Goal: Task Accomplishment & Management: Use online tool/utility

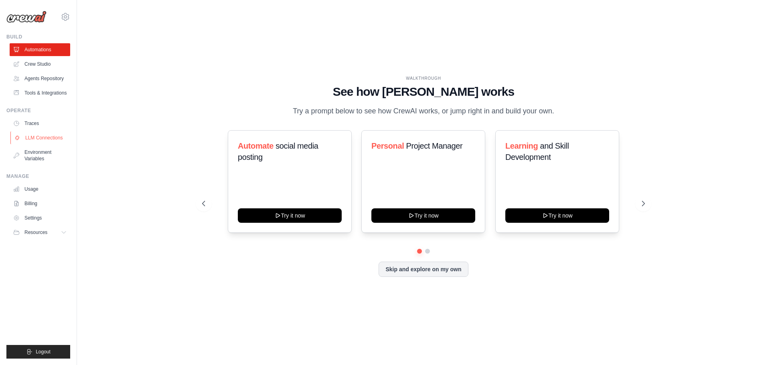
click at [30, 139] on link "LLM Connections" at bounding box center [40, 138] width 61 height 13
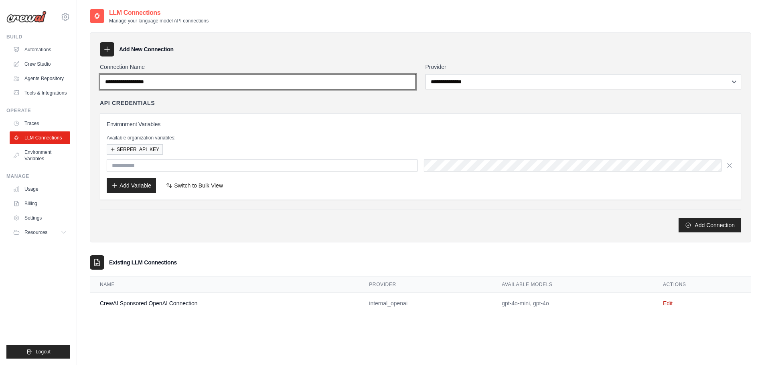
drag, startPoint x: 174, startPoint y: 81, endPoint x: 92, endPoint y: 71, distance: 82.9
click at [92, 71] on div "**********" at bounding box center [420, 137] width 661 height 211
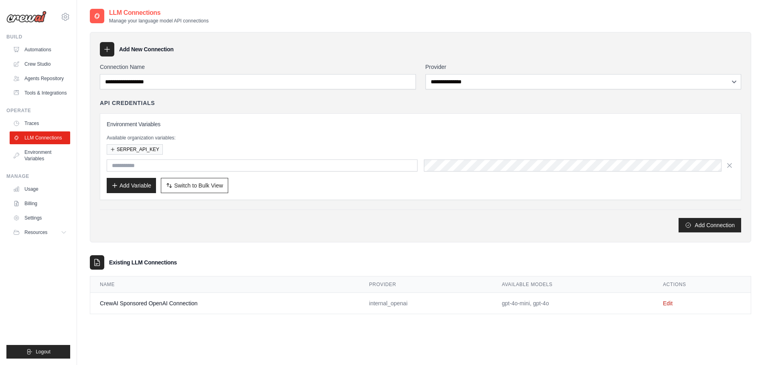
click at [170, 67] on label "Connection Name" at bounding box center [258, 67] width 316 height 8
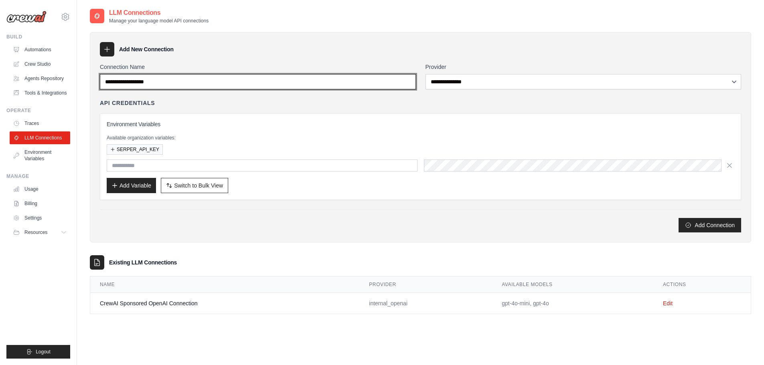
click at [170, 74] on input "Connection Name" at bounding box center [258, 81] width 316 height 15
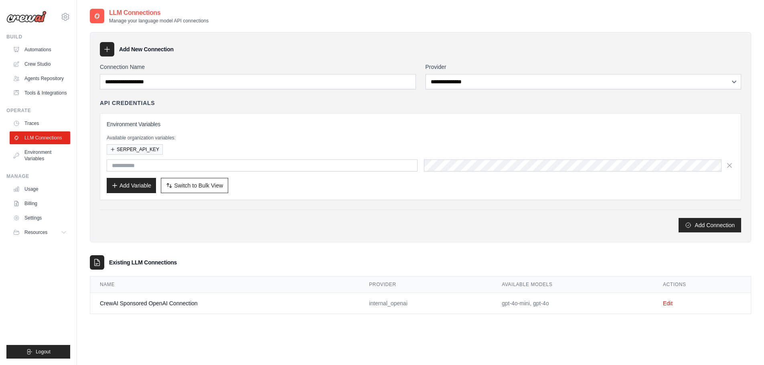
click at [200, 65] on label "Connection Name" at bounding box center [258, 67] width 316 height 8
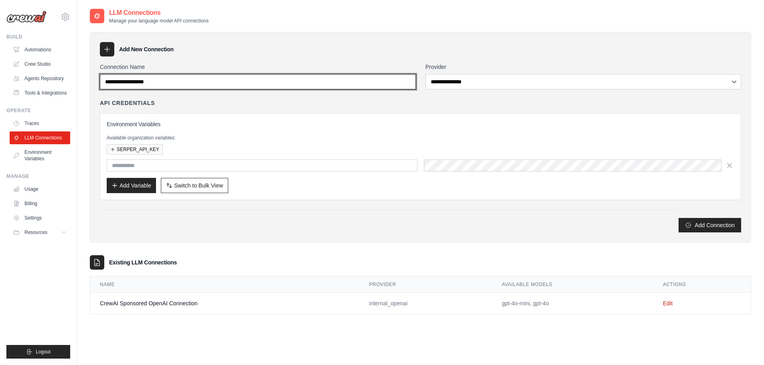
click at [200, 74] on input "Connection Name" at bounding box center [258, 81] width 316 height 15
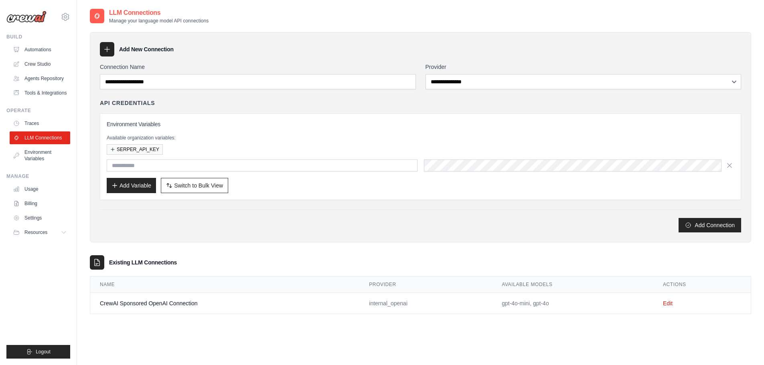
click at [229, 37] on div "**********" at bounding box center [420, 137] width 661 height 211
click at [27, 53] on link "Automations" at bounding box center [40, 49] width 61 height 13
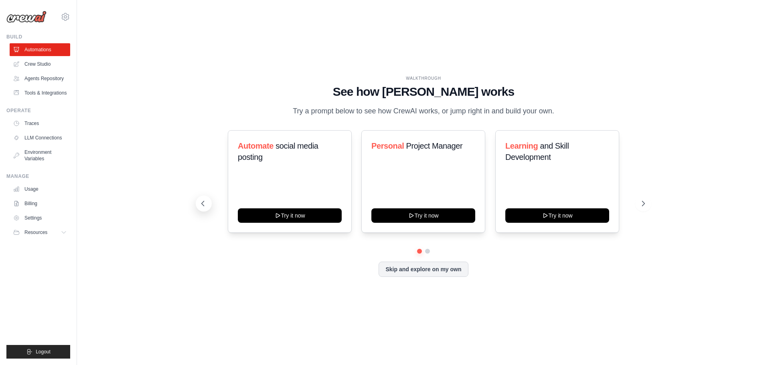
click at [203, 208] on button at bounding box center [204, 204] width 16 height 16
click at [123, 95] on div "WALKTHROUGH See how CrewAI works Try a prompt below to see how CrewAI works, or…" at bounding box center [423, 182] width 667 height 349
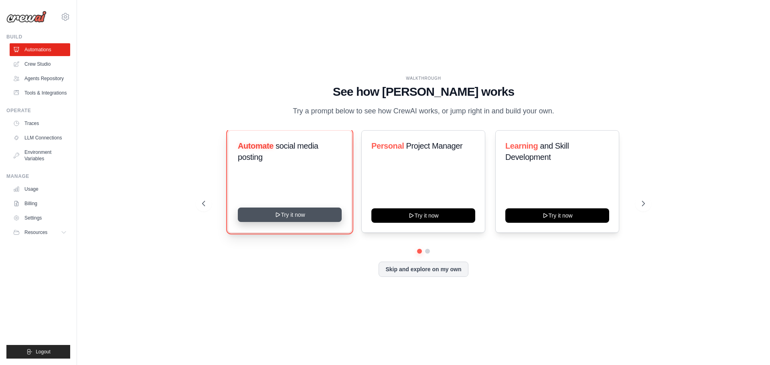
click at [294, 221] on button "Try it now" at bounding box center [290, 215] width 104 height 14
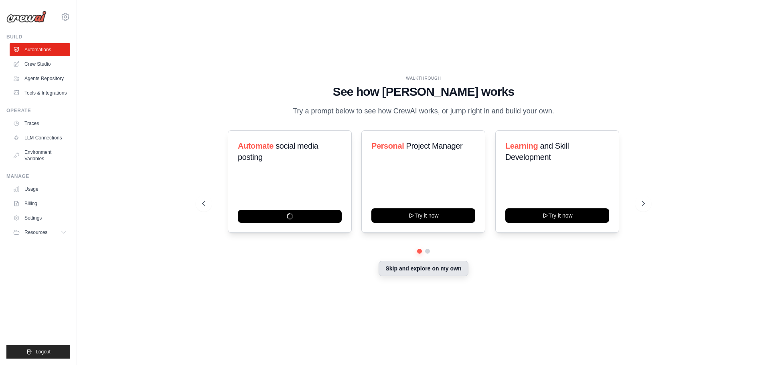
click at [450, 276] on button "Skip and explore on my own" at bounding box center [423, 268] width 89 height 15
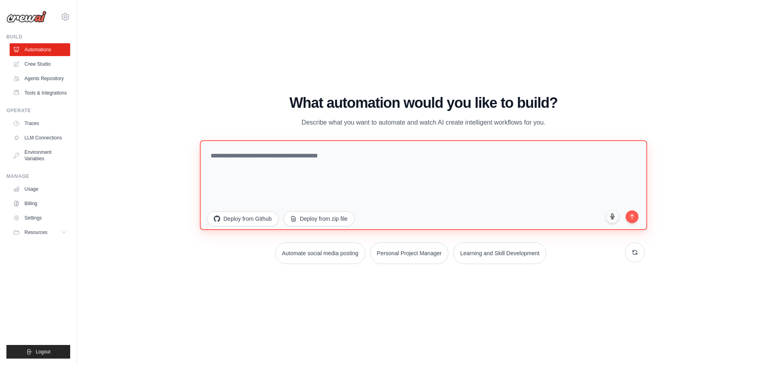
click at [388, 178] on textarea at bounding box center [423, 185] width 447 height 90
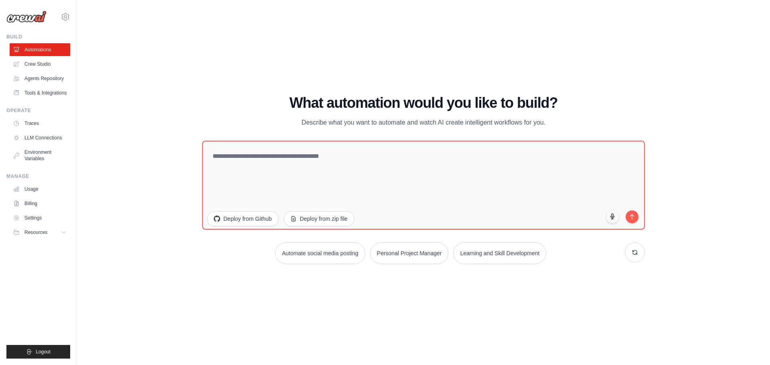
click at [239, 85] on div "WALKTHROUGH See how CrewAI works Try a prompt below to see how CrewAI works, or…" at bounding box center [423, 182] width 667 height 349
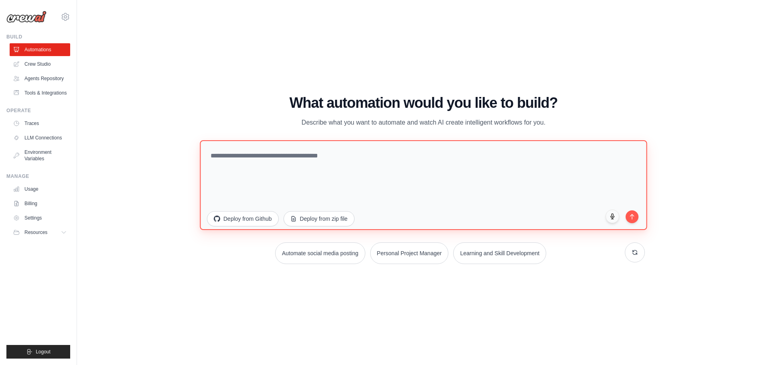
click at [251, 172] on textarea at bounding box center [423, 185] width 447 height 90
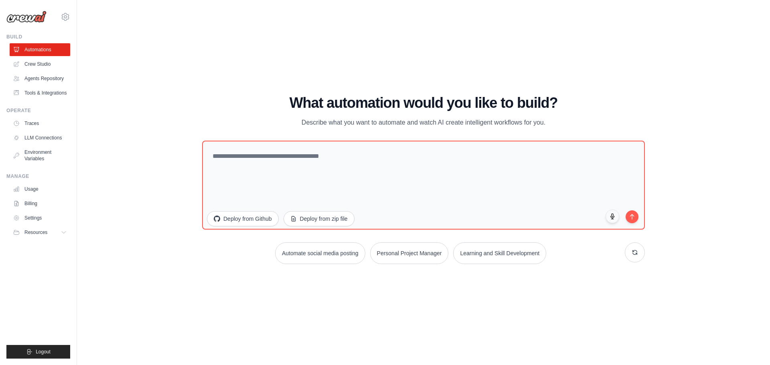
click at [225, 93] on div "WALKTHROUGH See how CrewAI works Try a prompt below to see how CrewAI works, or…" at bounding box center [423, 182] width 667 height 349
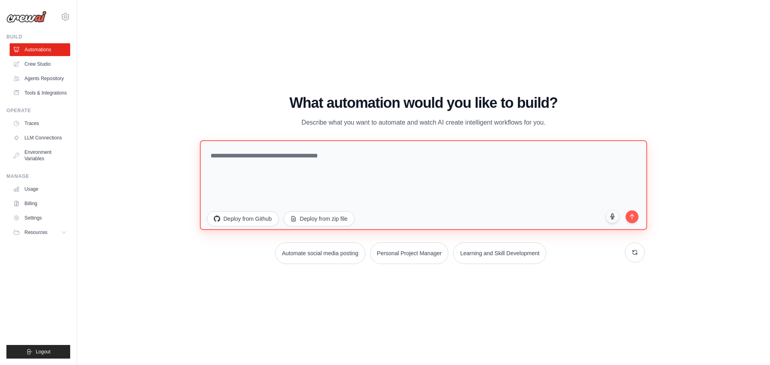
click at [215, 154] on textarea at bounding box center [423, 185] width 447 height 90
drag, startPoint x: 215, startPoint y: 154, endPoint x: 475, endPoint y: 172, distance: 260.1
click at [475, 172] on textarea at bounding box center [423, 185] width 447 height 90
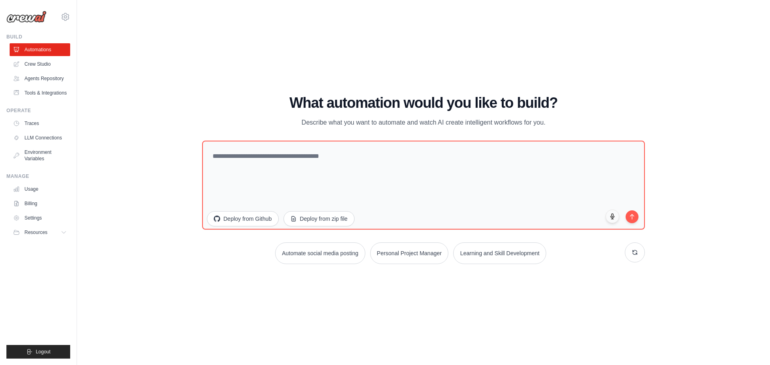
click at [417, 63] on div "WALKTHROUGH See how CrewAI works Try a prompt below to see how CrewAI works, or…" at bounding box center [423, 182] width 667 height 349
click at [67, 18] on icon at bounding box center [66, 17] width 10 height 10
click at [146, 103] on div "WALKTHROUGH See how CrewAI works Try a prompt below to see how CrewAI works, or…" at bounding box center [423, 182] width 667 height 349
click at [59, 236] on button "Resources" at bounding box center [40, 232] width 61 height 13
click at [102, 188] on div "WALKTHROUGH See how CrewAI works Try a prompt below to see how CrewAI works, or…" at bounding box center [423, 182] width 667 height 349
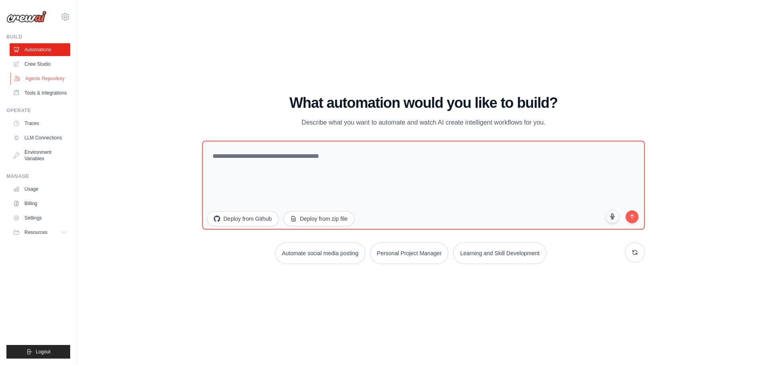
click at [50, 80] on link "Agents Repository" at bounding box center [40, 78] width 61 height 13
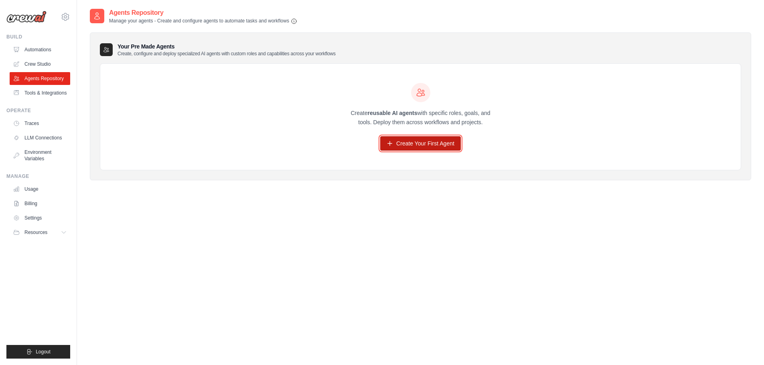
click at [426, 143] on link "Create Your First Agent" at bounding box center [420, 143] width 81 height 14
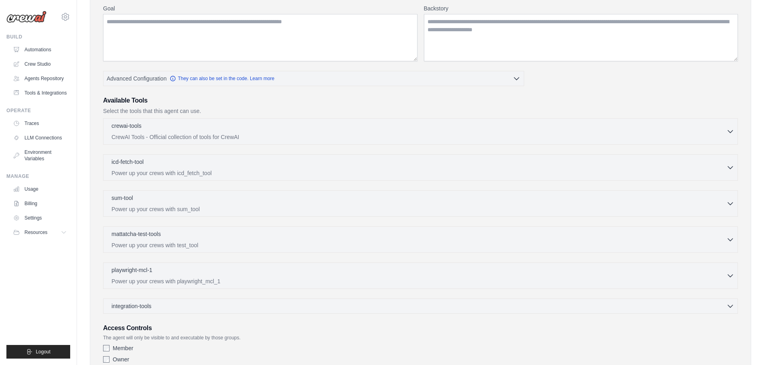
scroll to position [162, 0]
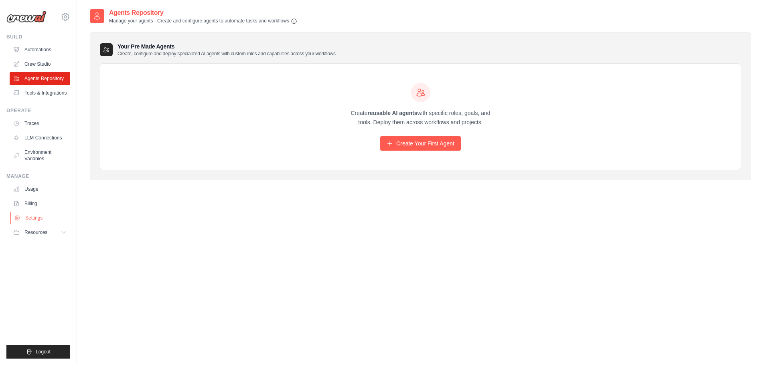
click at [31, 219] on link "Settings" at bounding box center [40, 218] width 61 height 13
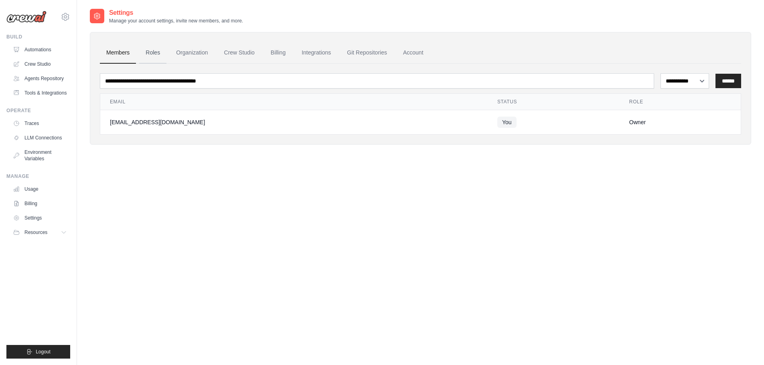
click at [153, 57] on link "Roles" at bounding box center [152, 53] width 27 height 22
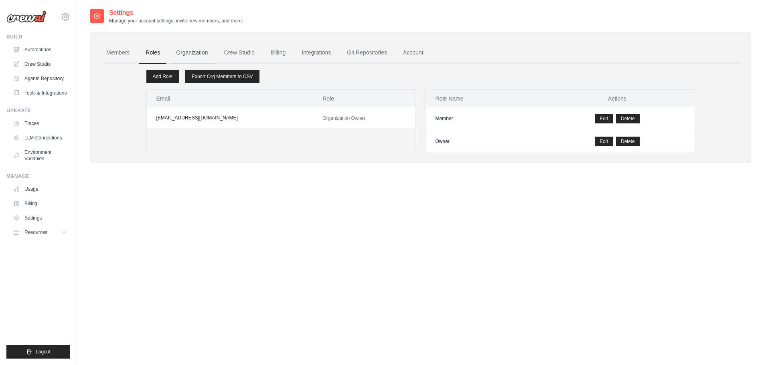
click at [189, 53] on link "Organization" at bounding box center [192, 53] width 45 height 22
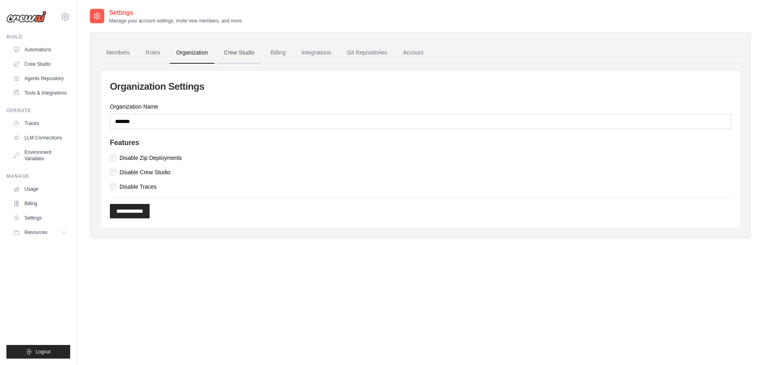
click at [247, 52] on link "Crew Studio" at bounding box center [239, 53] width 43 height 22
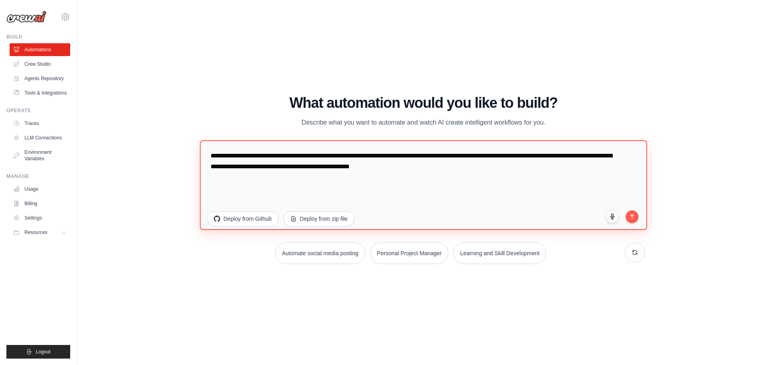
click at [212, 157] on textarea "**********" at bounding box center [423, 185] width 447 height 90
drag, startPoint x: 212, startPoint y: 157, endPoint x: 517, endPoint y: 174, distance: 304.9
click at [517, 174] on textarea "**********" at bounding box center [423, 185] width 447 height 90
click at [455, 167] on textarea "**********" at bounding box center [423, 185] width 447 height 90
drag, startPoint x: 455, startPoint y: 167, endPoint x: 166, endPoint y: 161, distance: 288.8
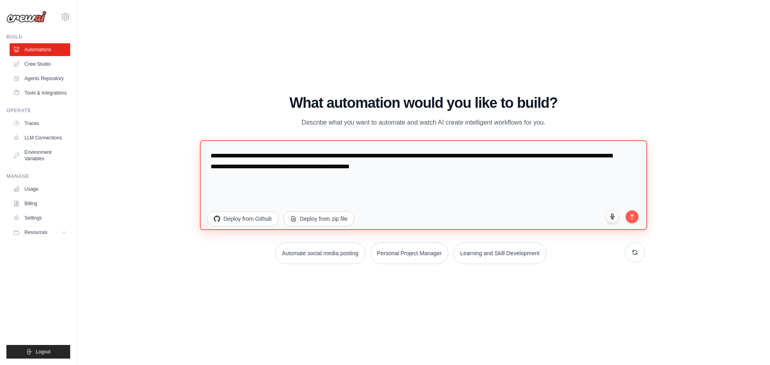
click at [166, 161] on div "WALKTHROUGH See how CrewAI works Try a prompt below to see how CrewAI works, or…" at bounding box center [423, 182] width 667 height 349
click at [505, 174] on textarea "**********" at bounding box center [423, 185] width 447 height 90
drag, startPoint x: 462, startPoint y: 170, endPoint x: 144, endPoint y: 130, distance: 320.9
click at [144, 130] on div "WALKTHROUGH See how CrewAI works Try a prompt below to see how CrewAI works, or…" at bounding box center [423, 182] width 667 height 349
click at [480, 189] on textarea "**********" at bounding box center [423, 185] width 447 height 90
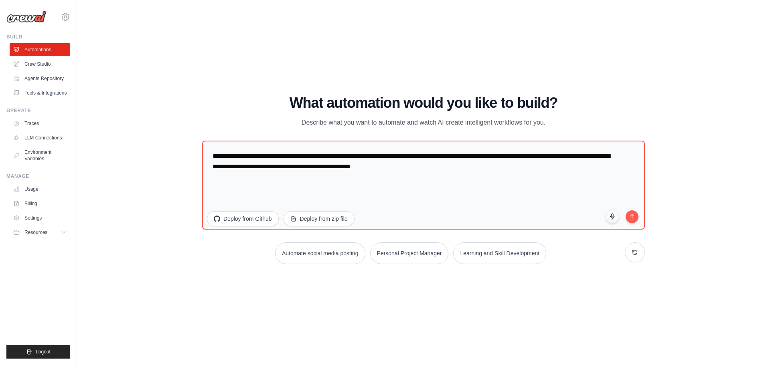
click at [182, 191] on div "WALKTHROUGH See how CrewAI works Try a prompt below to see how CrewAI works, or…" at bounding box center [423, 182] width 667 height 349
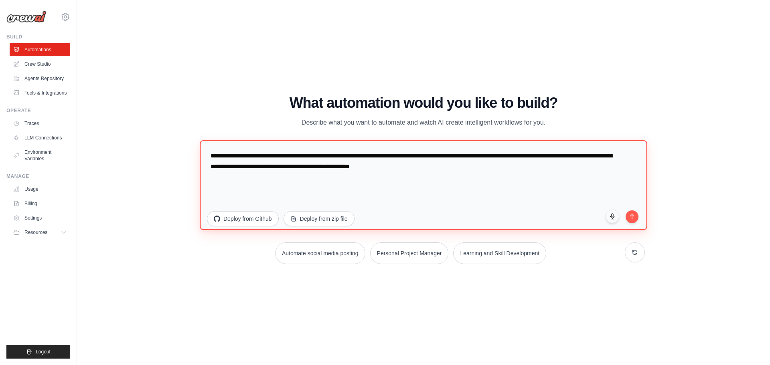
click at [220, 182] on textarea "**********" at bounding box center [423, 185] width 447 height 90
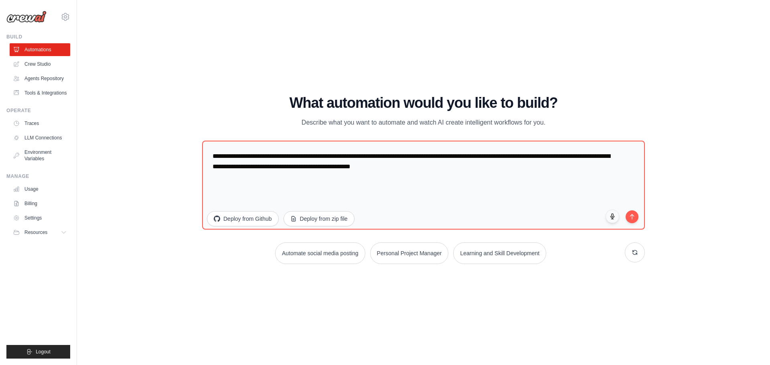
click at [160, 179] on div "WALKTHROUGH See how CrewAI works Try a prompt below to see how CrewAI works, or…" at bounding box center [423, 182] width 667 height 349
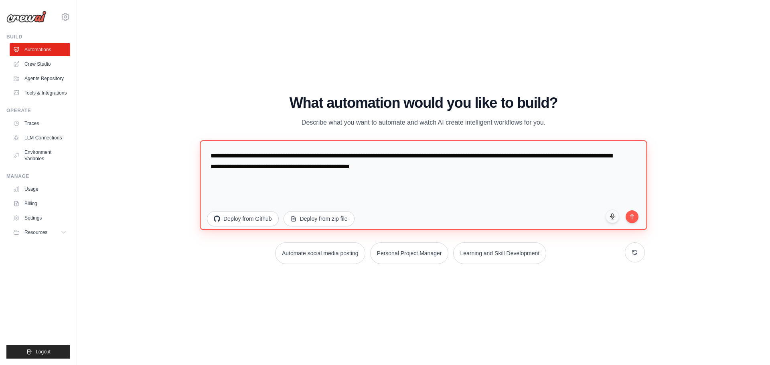
click at [217, 176] on textarea "**********" at bounding box center [423, 185] width 447 height 90
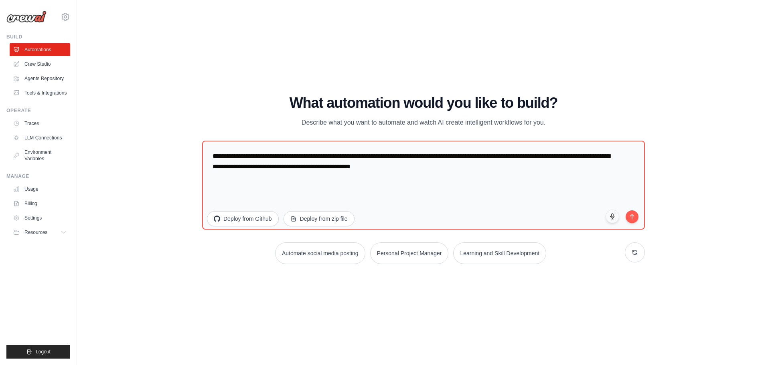
click at [163, 176] on div "WALKTHROUGH See how CrewAI works Try a prompt below to see how CrewAI works, or…" at bounding box center [423, 182] width 667 height 349
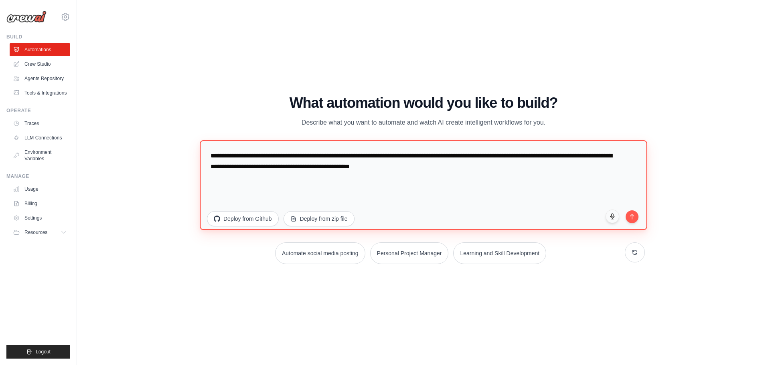
click at [224, 175] on textarea "**********" at bounding box center [423, 185] width 447 height 90
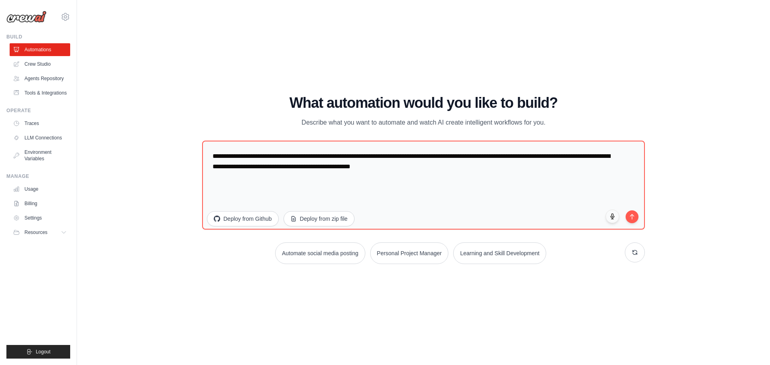
click at [184, 175] on div "WALKTHROUGH See how CrewAI works Try a prompt below to see how CrewAI works, or…" at bounding box center [423, 182] width 667 height 349
click at [632, 219] on button "submit" at bounding box center [632, 216] width 14 height 14
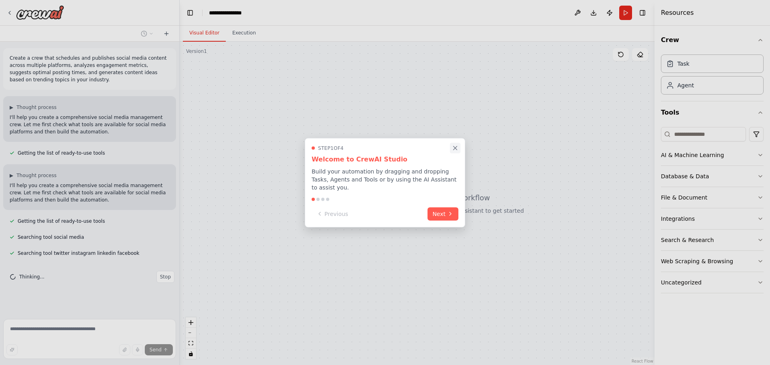
click at [458, 152] on icon "Close walkthrough" at bounding box center [455, 147] width 7 height 7
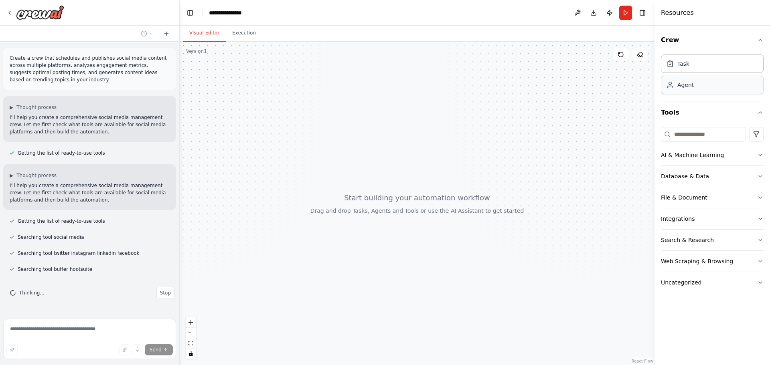
click at [683, 84] on div "Agent" at bounding box center [685, 85] width 16 height 8
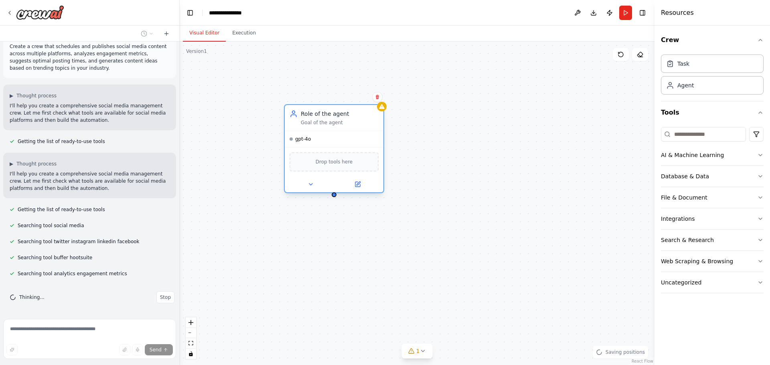
drag, startPoint x: 397, startPoint y: 92, endPoint x: 300, endPoint y: 122, distance: 101.6
click at [300, 122] on div "Role of the agent Goal of the agent" at bounding box center [334, 118] width 89 height 16
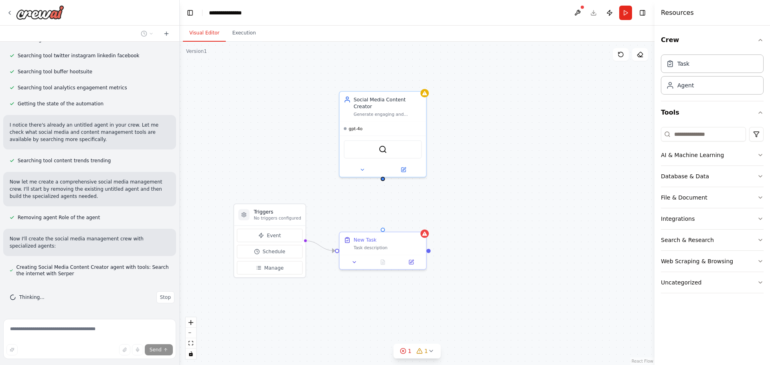
scroll to position [0, 0]
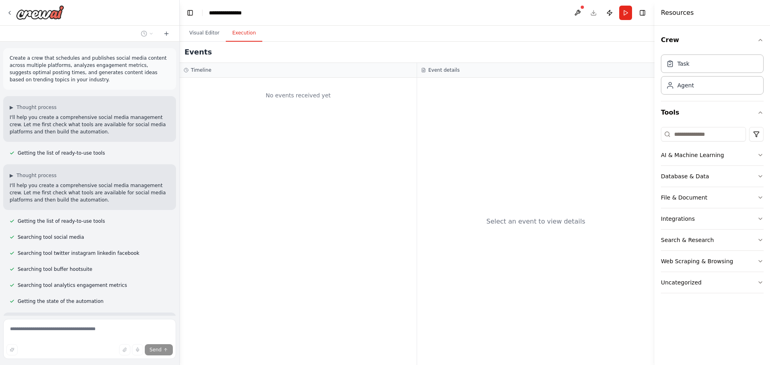
click at [243, 30] on button "Execution" at bounding box center [244, 33] width 36 height 17
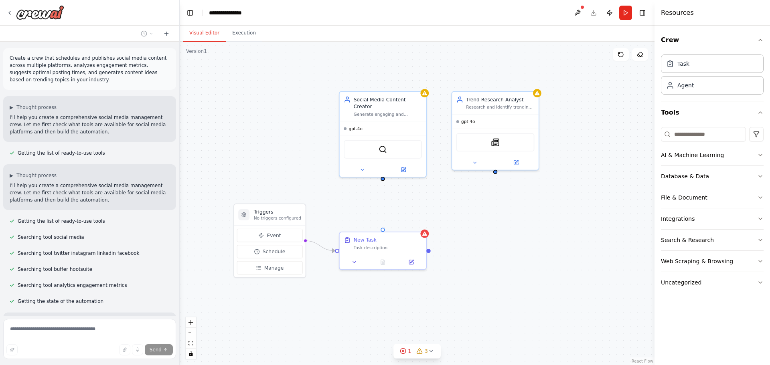
click at [199, 30] on button "Visual Editor" at bounding box center [204, 33] width 43 height 17
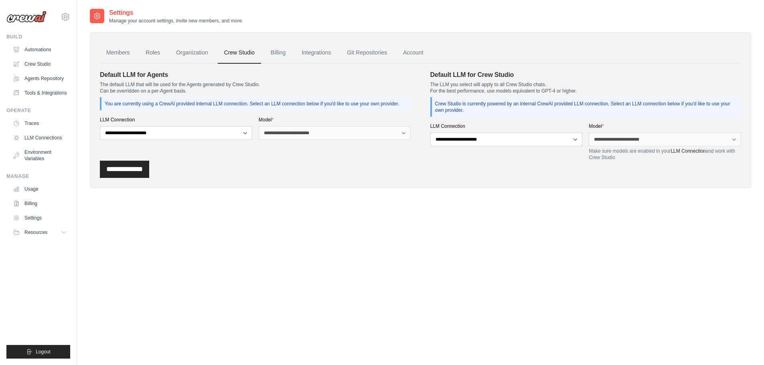
click at [203, 54] on link "Organization" at bounding box center [192, 53] width 45 height 22
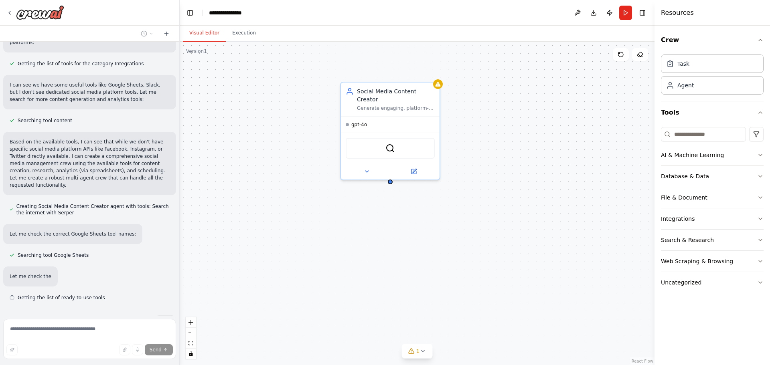
scroll to position [374, 0]
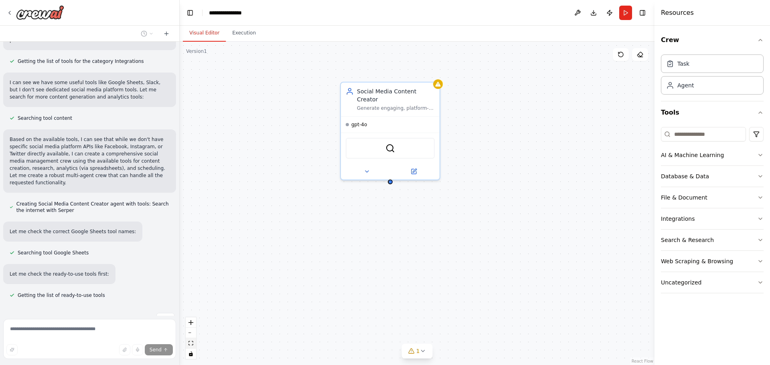
click at [190, 346] on icon "fit view" at bounding box center [190, 343] width 5 height 4
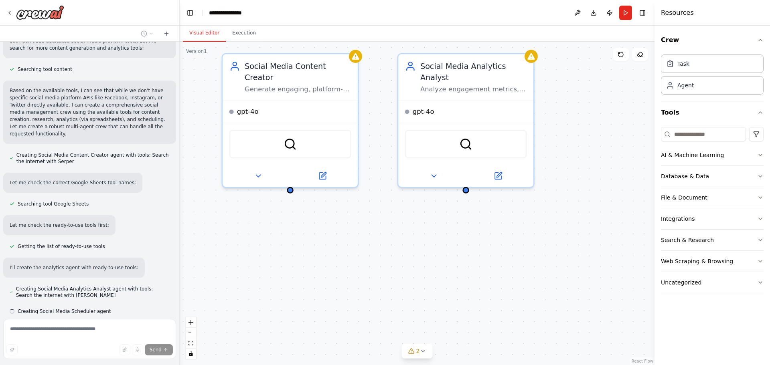
scroll to position [439, 0]
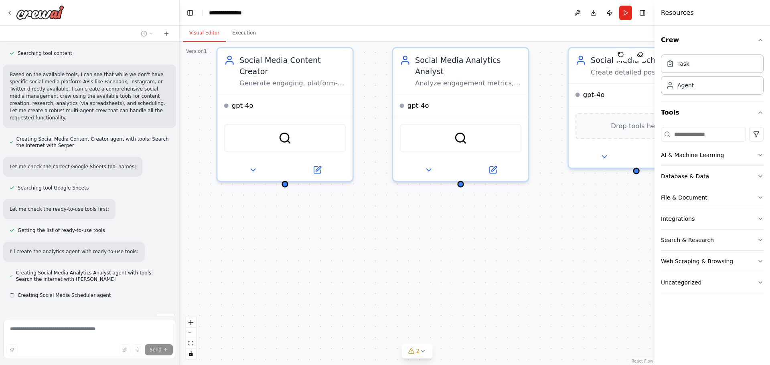
drag, startPoint x: 504, startPoint y: 318, endPoint x: 460, endPoint y: 241, distance: 88.9
click at [460, 241] on div "Social Media Content Creator Generate engaging, platform-specific content ideas…" at bounding box center [417, 204] width 475 height 324
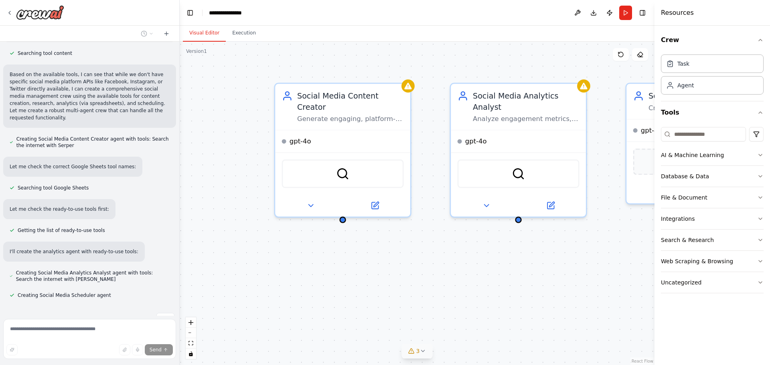
click at [424, 352] on icon at bounding box center [422, 351] width 6 height 6
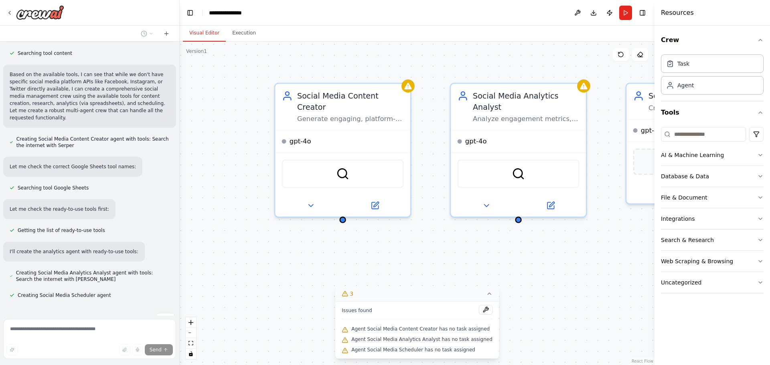
click at [447, 239] on div "Social Media Content Creator Generate engaging, platform-specific content ideas…" at bounding box center [417, 204] width 475 height 324
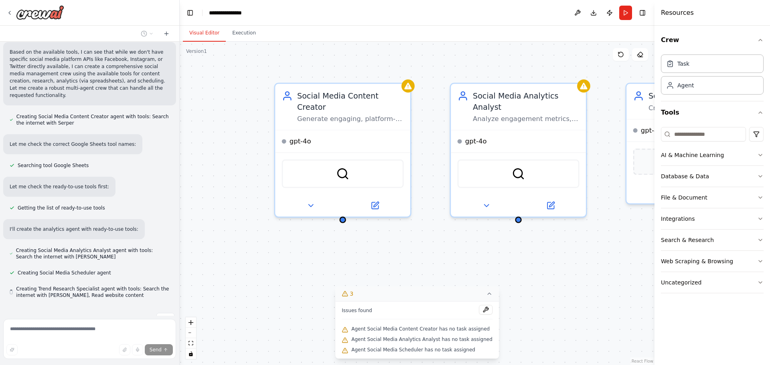
click at [484, 294] on button "3" at bounding box center [417, 294] width 164 height 15
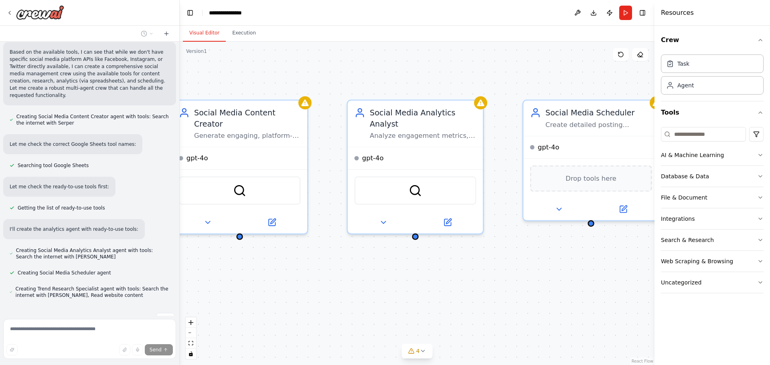
drag, startPoint x: 528, startPoint y: 265, endPoint x: 419, endPoint y: 282, distance: 109.6
click at [419, 282] on div "Social Media Content Creator Generate engaging, platform-specific content ideas…" at bounding box center [417, 204] width 475 height 324
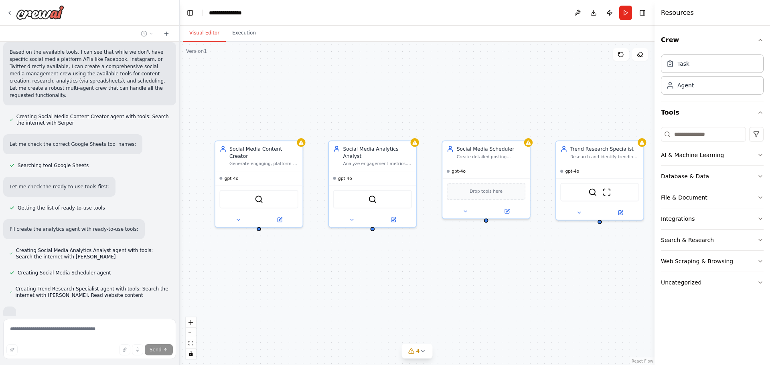
scroll to position [504, 0]
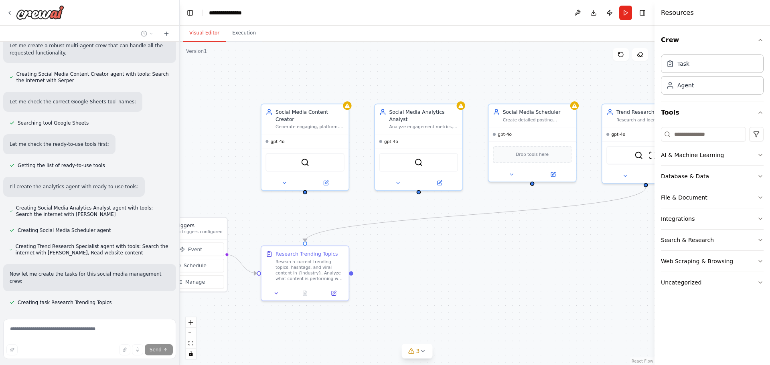
drag, startPoint x: 458, startPoint y: 281, endPoint x: 463, endPoint y: 220, distance: 60.8
click at [463, 220] on div ".deletable-edge-delete-btn { width: 20px; height: 20px; border: 0px solid #ffff…" at bounding box center [417, 204] width 475 height 324
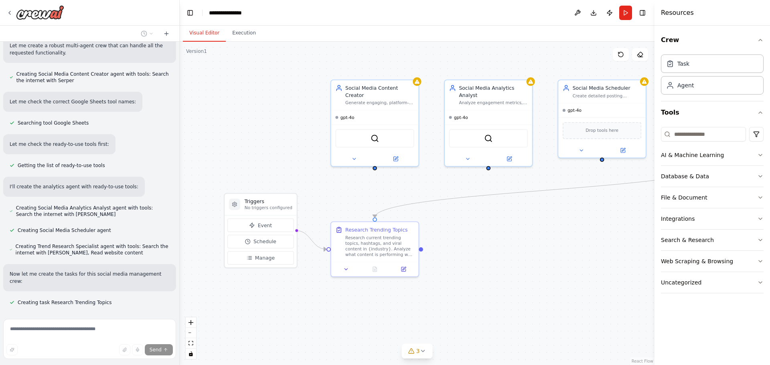
drag, startPoint x: 463, startPoint y: 220, endPoint x: 533, endPoint y: 196, distance: 73.6
click at [533, 196] on div ".deletable-edge-delete-btn { width: 20px; height: 20px; border: 0px solid #ffff…" at bounding box center [417, 204] width 475 height 324
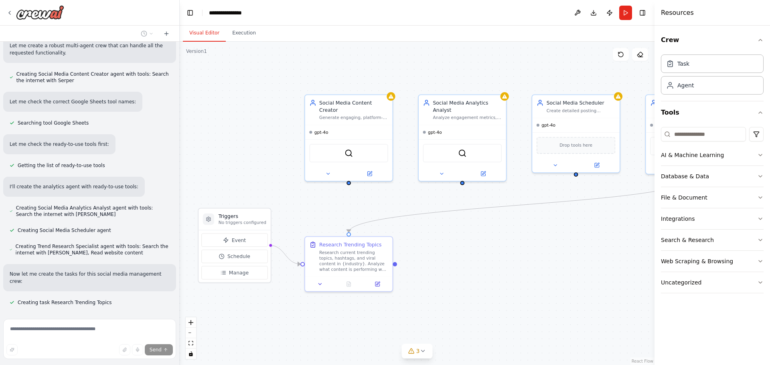
drag, startPoint x: 504, startPoint y: 220, endPoint x: 465, endPoint y: 240, distance: 43.8
click at [465, 240] on div ".deletable-edge-delete-btn { width: 20px; height: 20px; border: 0px solid #ffff…" at bounding box center [417, 204] width 475 height 324
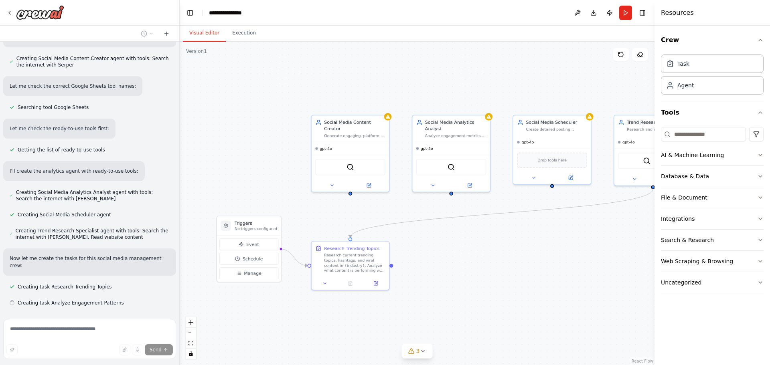
scroll to position [520, 0]
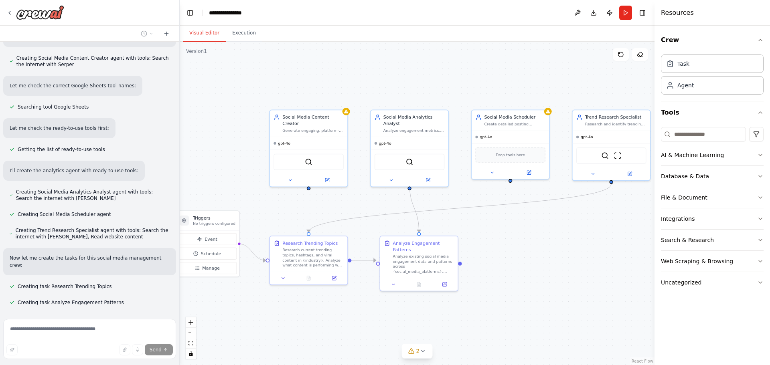
drag, startPoint x: 465, startPoint y: 240, endPoint x: 427, endPoint y: 235, distance: 38.5
click at [427, 235] on div ".deletable-edge-delete-btn { width: 20px; height: 20px; border: 0px solid #ffff…" at bounding box center [417, 204] width 475 height 324
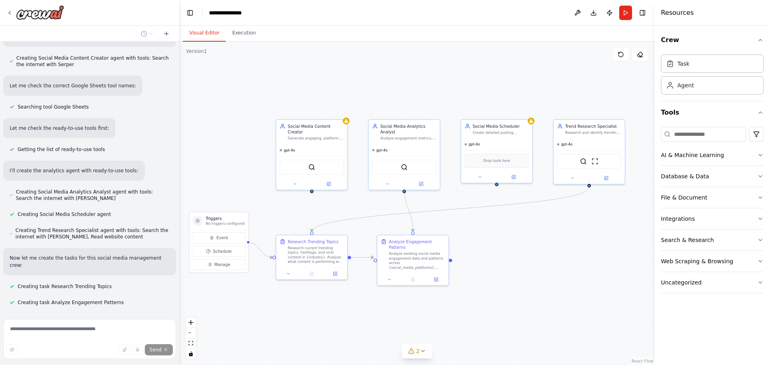
drag, startPoint x: 501, startPoint y: 217, endPoint x: 491, endPoint y: 217, distance: 10.1
click at [491, 217] on div ".deletable-edge-delete-btn { width: 20px; height: 20px; border: 0px solid #ffff…" at bounding box center [417, 204] width 475 height 324
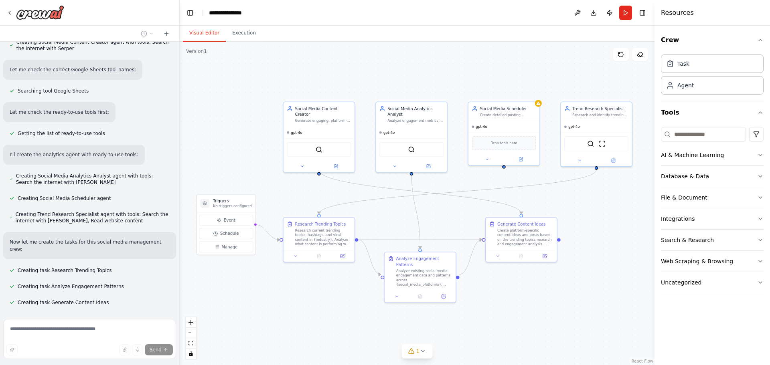
drag, startPoint x: 491, startPoint y: 217, endPoint x: 498, endPoint y: 199, distance: 19.4
click at [498, 199] on div ".deletable-edge-delete-btn { width: 20px; height: 20px; border: 0px solid #ffff…" at bounding box center [417, 204] width 475 height 324
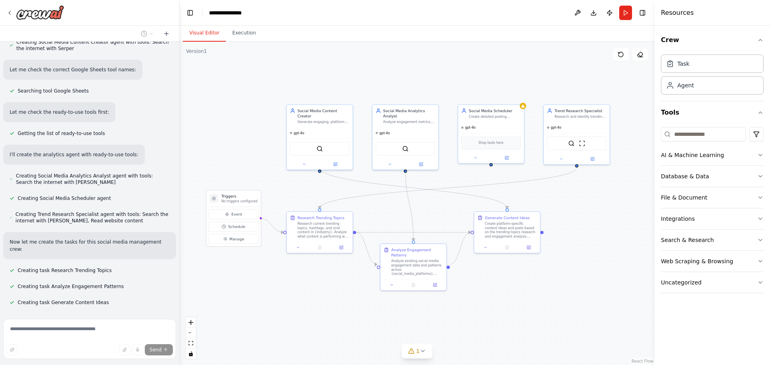
drag, startPoint x: 498, startPoint y: 199, endPoint x: 485, endPoint y: 194, distance: 13.9
click at [485, 194] on div ".deletable-edge-delete-btn { width: 20px; height: 20px; border: 0px solid #ffff…" at bounding box center [417, 204] width 475 height 324
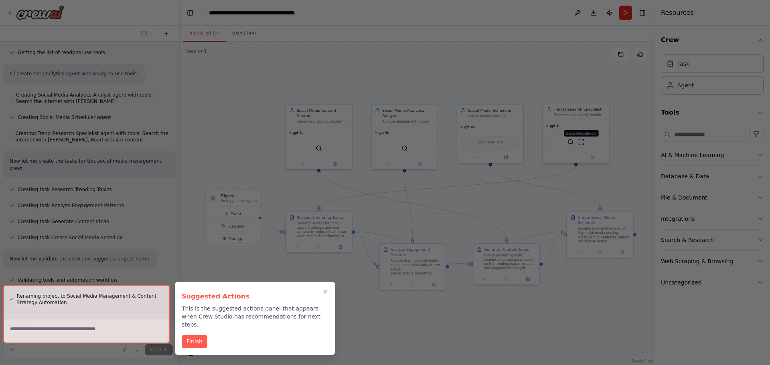
scroll to position [682, 0]
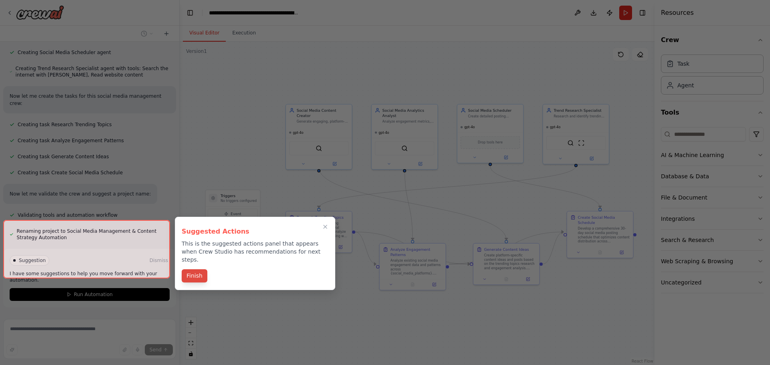
click at [191, 270] on button "Finish" at bounding box center [195, 275] width 26 height 13
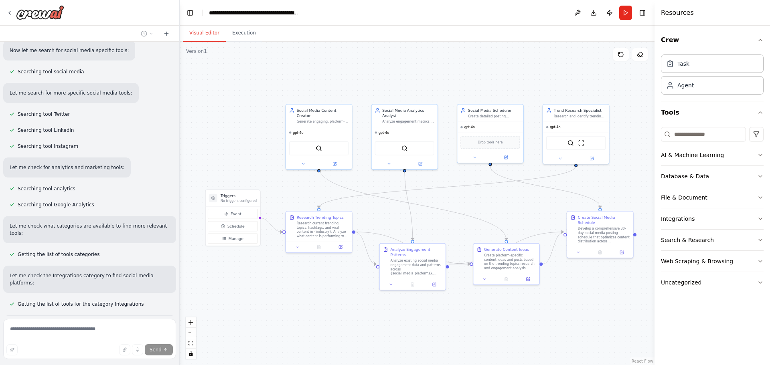
scroll to position [0, 0]
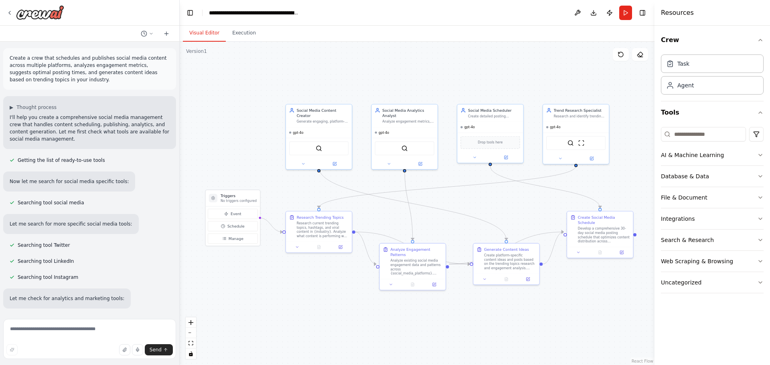
click at [22, 160] on span "Getting the list of ready-to-use tools" at bounding box center [61, 160] width 87 height 6
drag, startPoint x: 22, startPoint y: 160, endPoint x: 89, endPoint y: 161, distance: 67.0
click at [89, 161] on span "Getting the list of ready-to-use tools" at bounding box center [61, 160] width 87 height 6
click at [14, 181] on p "Now let me search for social media specific tools:" at bounding box center [69, 181] width 119 height 7
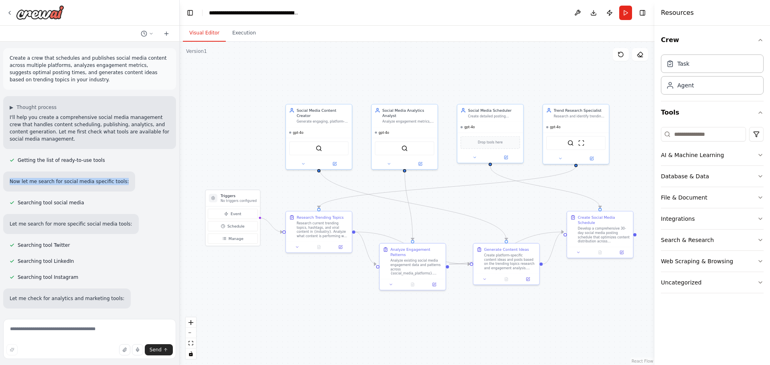
drag, startPoint x: 14, startPoint y: 181, endPoint x: 114, endPoint y: 183, distance: 100.7
click at [114, 183] on div "Now let me search for social media specific tools:" at bounding box center [69, 182] width 132 height 20
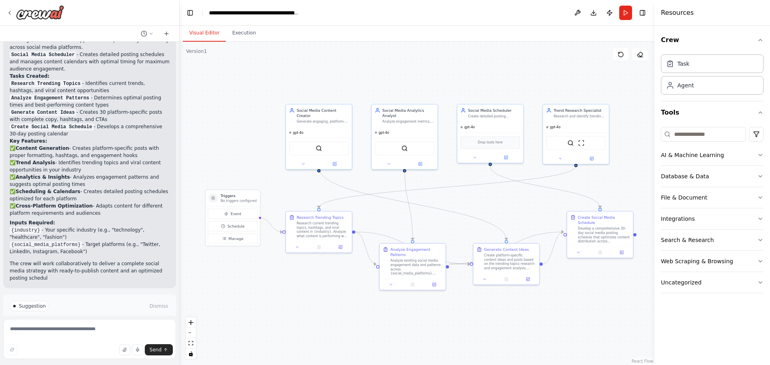
scroll to position [997, 0]
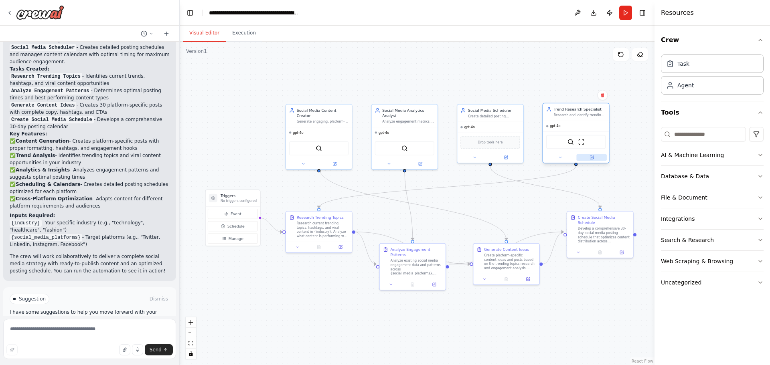
click at [593, 158] on icon at bounding box center [591, 157] width 3 height 3
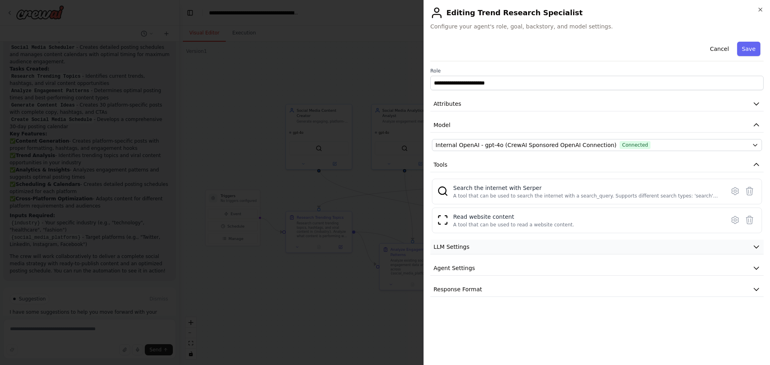
click at [493, 249] on button "LLM Settings" at bounding box center [596, 247] width 333 height 15
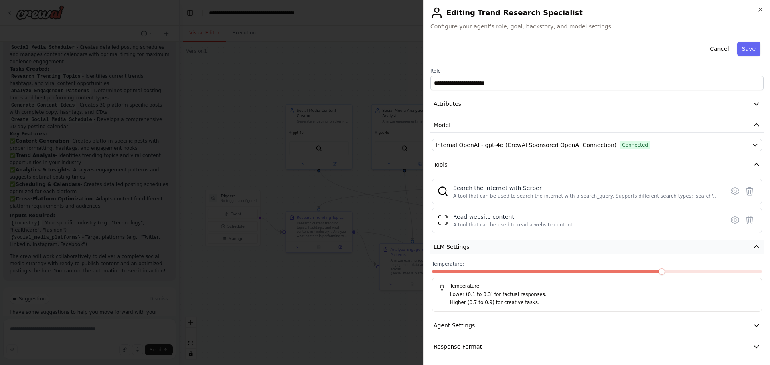
click at [493, 249] on button "LLM Settings" at bounding box center [596, 247] width 333 height 15
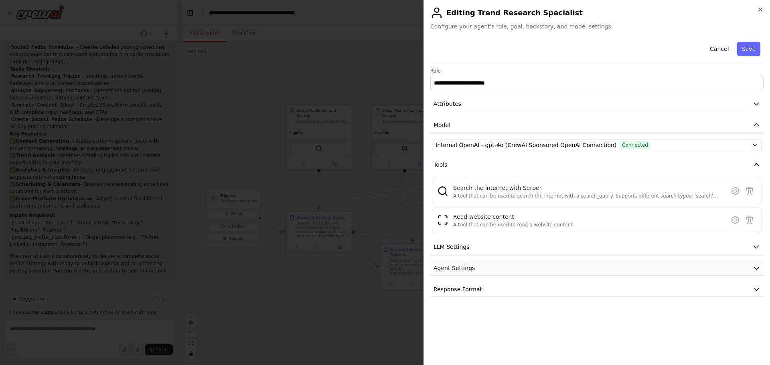
click at [469, 266] on span "Agent Settings" at bounding box center [454, 268] width 41 height 8
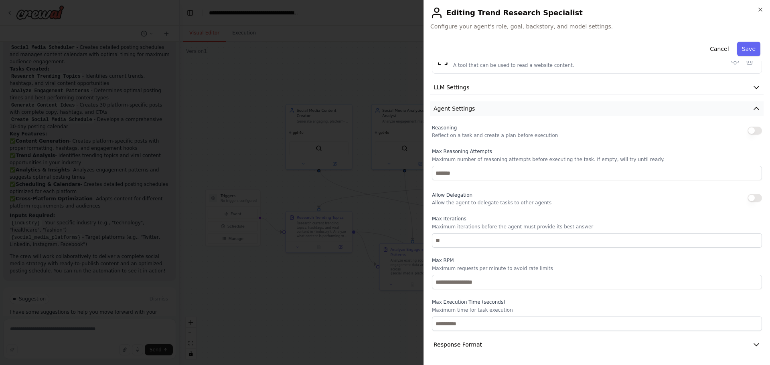
click at [456, 108] on span "Agent Settings" at bounding box center [454, 109] width 41 height 8
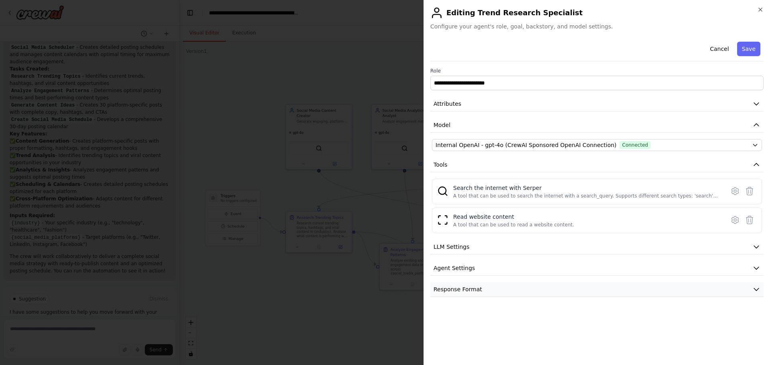
click at [451, 291] on span "Response Format" at bounding box center [458, 290] width 49 height 8
click at [445, 287] on span "Response Format" at bounding box center [458, 290] width 49 height 8
click at [759, 7] on icon "button" at bounding box center [760, 9] width 6 height 6
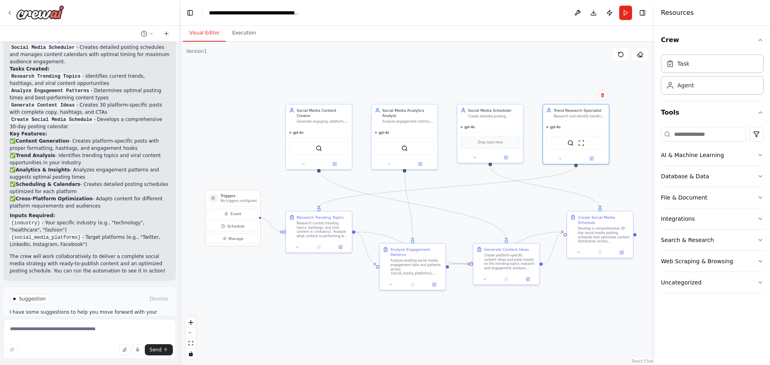
click at [63, 253] on p "The crew will work collaboratively to deliver a complete social media strategy …" at bounding box center [90, 264] width 160 height 22
click at [209, 140] on div ".deletable-edge-delete-btn { width: 20px; height: 20px; border: 0px solid #ffff…" at bounding box center [417, 204] width 475 height 324
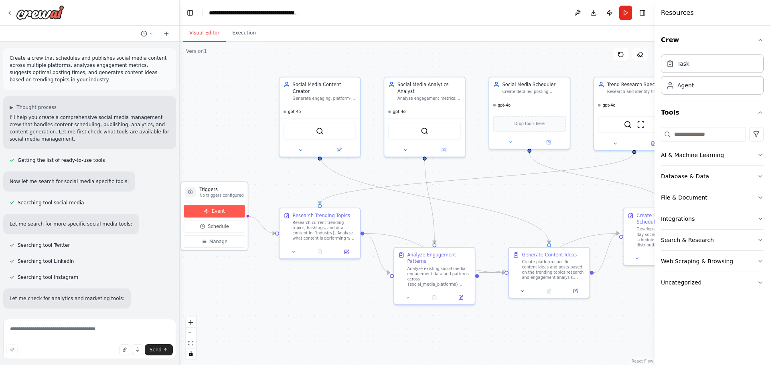
click at [230, 215] on button "Event" at bounding box center [214, 211] width 61 height 12
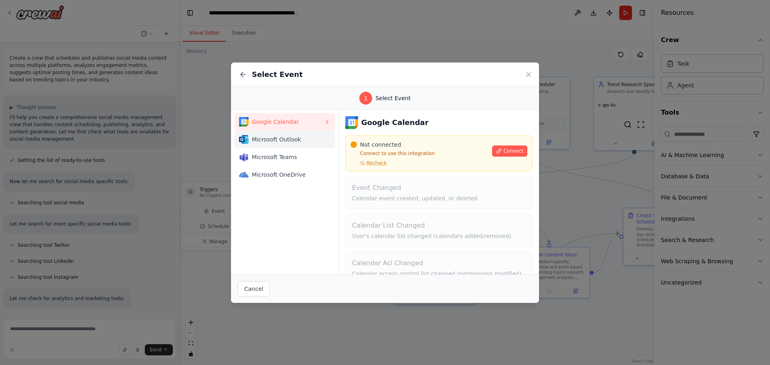
click at [304, 135] on div "Microsoft Outlook" at bounding box center [281, 140] width 85 height 10
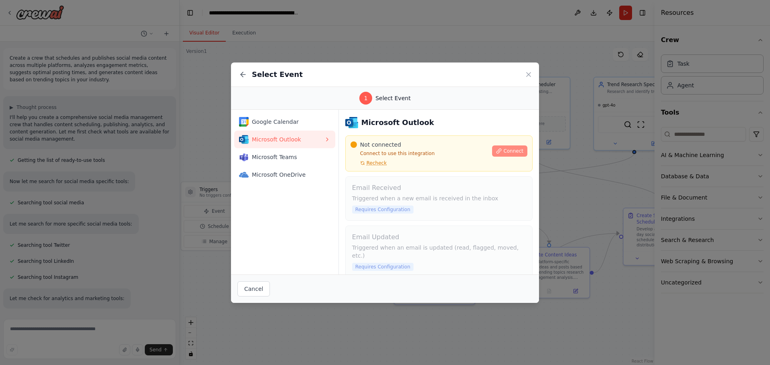
click at [509, 152] on span "Connect" at bounding box center [513, 151] width 20 height 6
click at [244, 73] on icon at bounding box center [243, 75] width 8 height 8
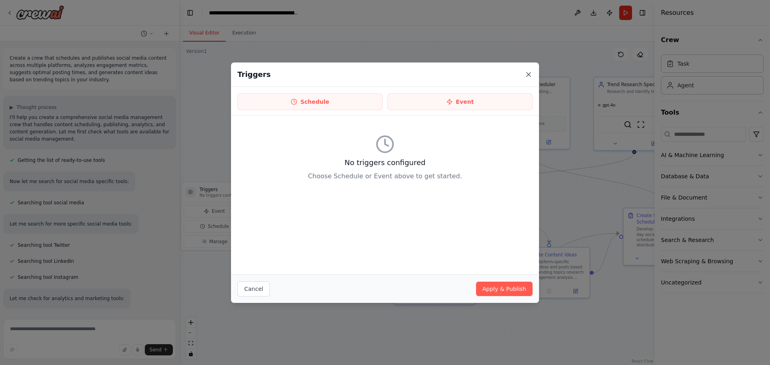
click at [532, 73] on icon at bounding box center [529, 75] width 8 height 8
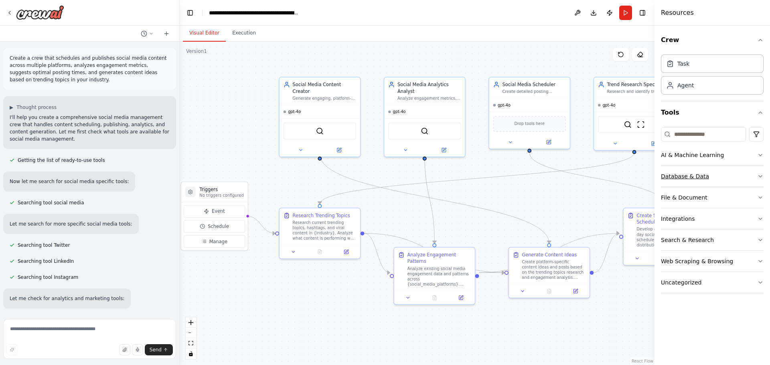
click at [696, 179] on div "Database & Data" at bounding box center [685, 176] width 48 height 8
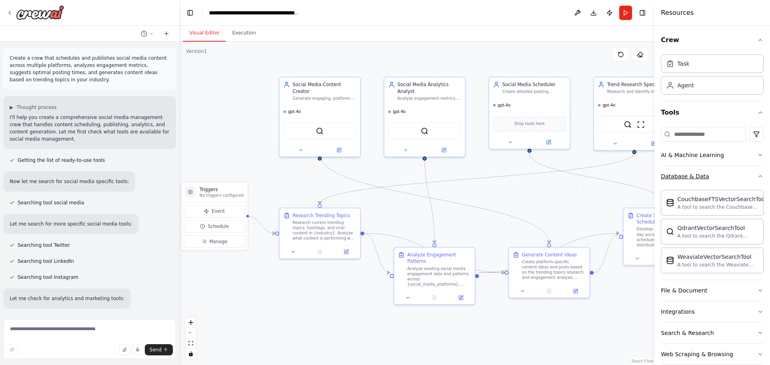
click at [698, 176] on div "Database & Data" at bounding box center [685, 176] width 48 height 8
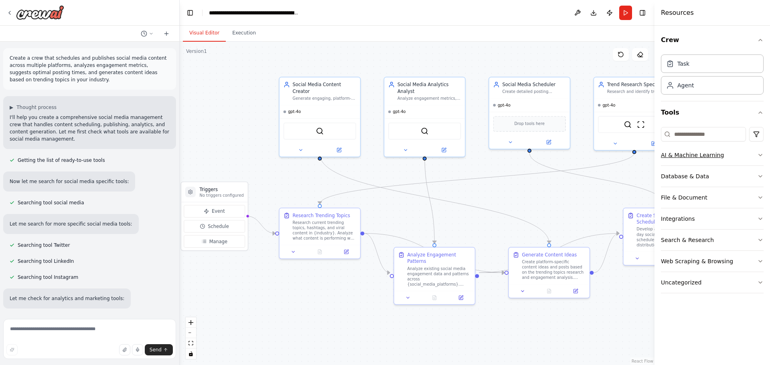
click at [717, 152] on div "AI & Machine Learning" at bounding box center [692, 155] width 63 height 8
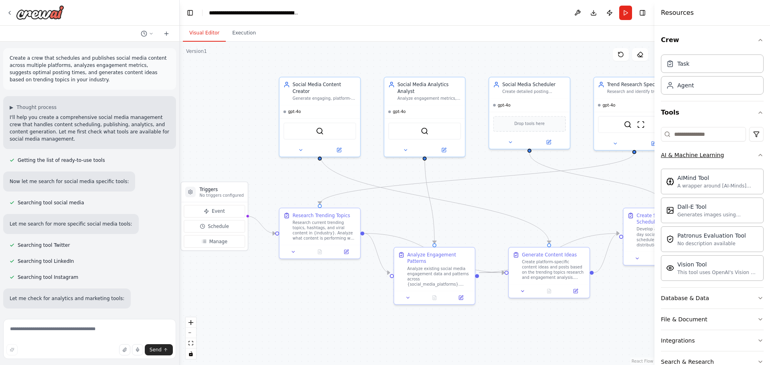
click at [717, 152] on div "AI & Machine Learning" at bounding box center [692, 155] width 63 height 8
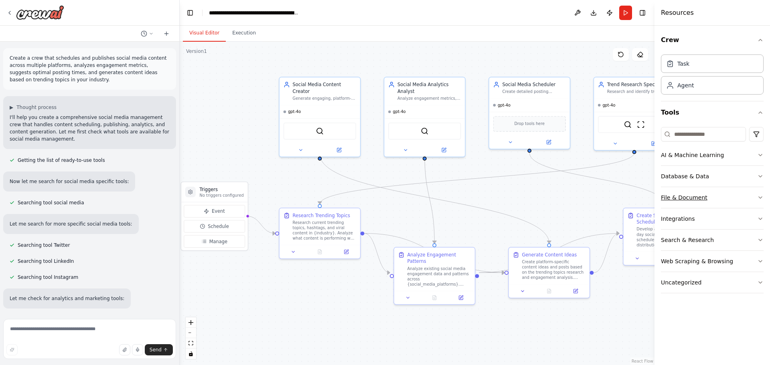
click at [694, 198] on div "File & Document" at bounding box center [684, 198] width 47 height 8
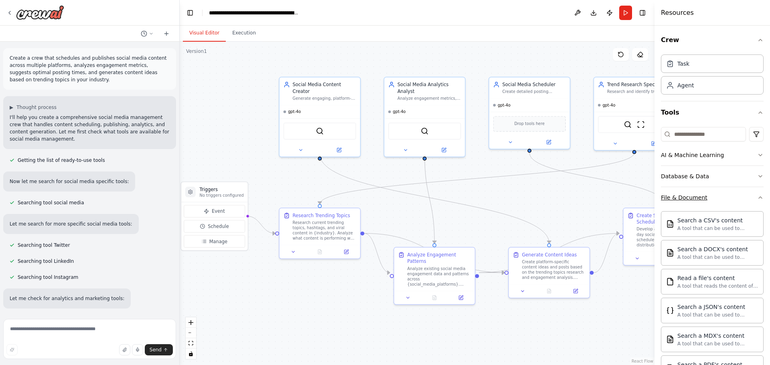
click at [694, 198] on div "File & Document" at bounding box center [684, 198] width 47 height 8
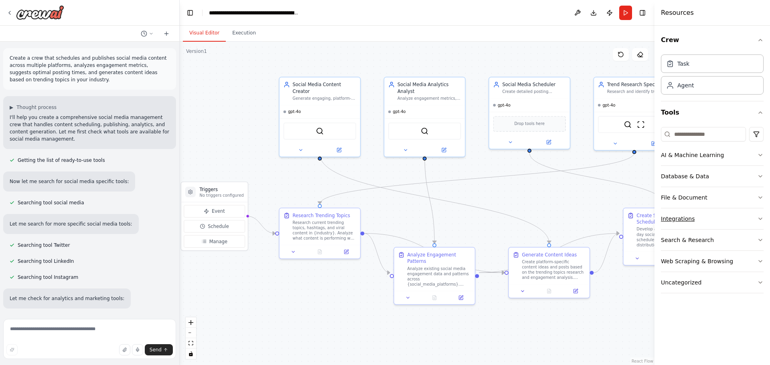
click at [693, 220] on button "Integrations" at bounding box center [712, 219] width 103 height 21
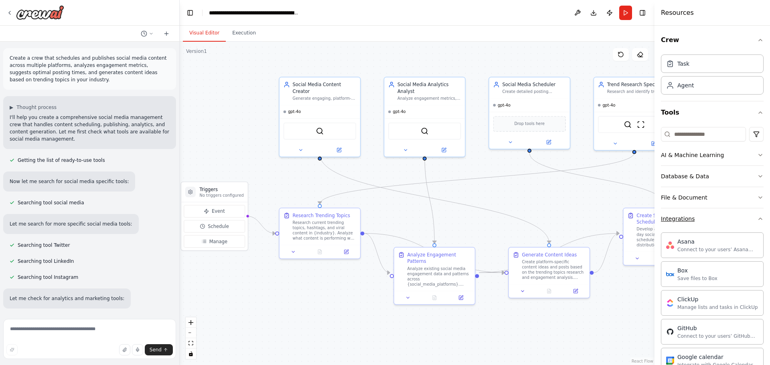
click at [698, 217] on button "Integrations" at bounding box center [712, 219] width 103 height 21
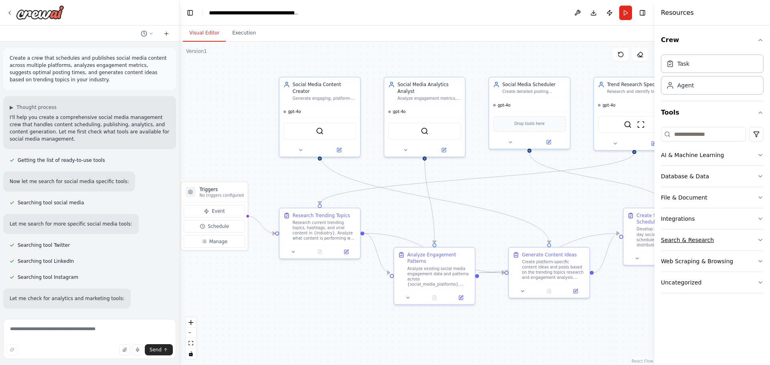
click at [688, 245] on button "Search & Research" at bounding box center [712, 240] width 103 height 21
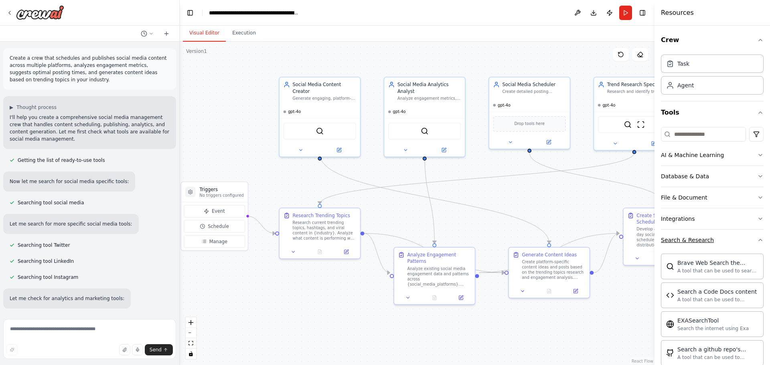
click at [683, 244] on button "Search & Research" at bounding box center [712, 240] width 103 height 21
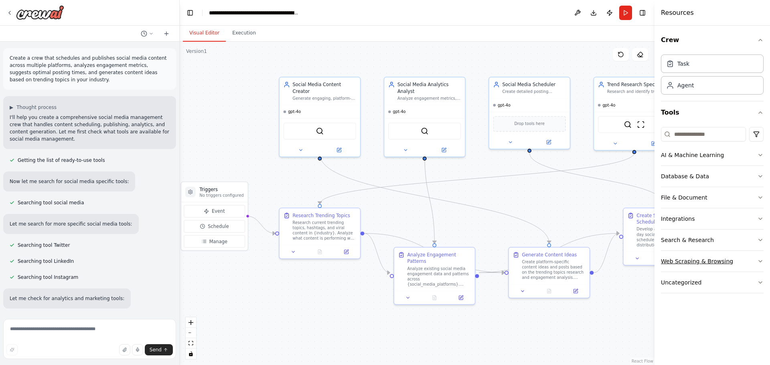
click at [680, 260] on div "Web Scraping & Browsing" at bounding box center [697, 261] width 72 height 8
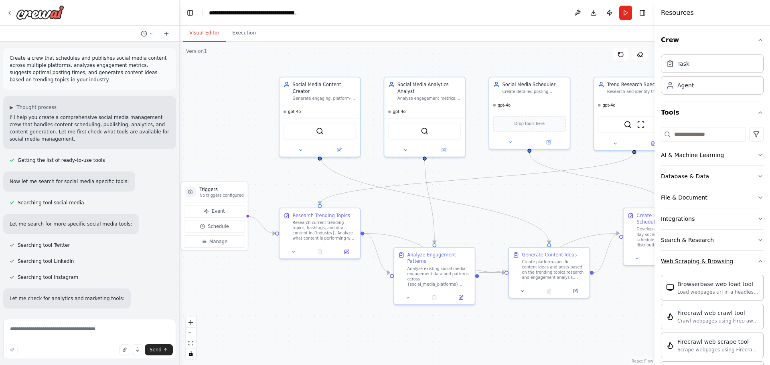
click at [678, 260] on div "Web Scraping & Browsing" at bounding box center [697, 261] width 72 height 8
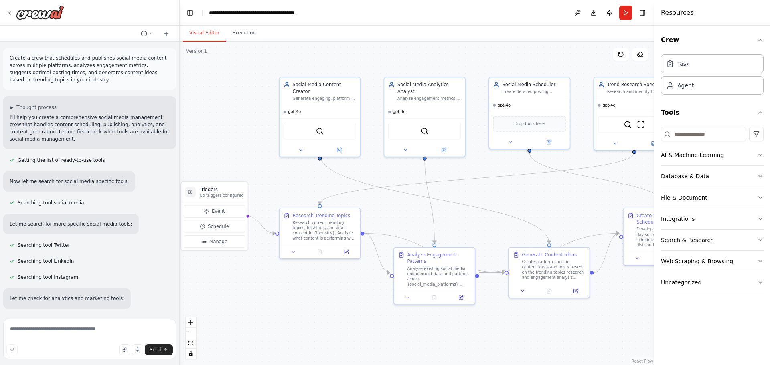
click at [677, 287] on button "Uncategorized" at bounding box center [712, 282] width 103 height 21
click at [685, 288] on button "Uncategorized" at bounding box center [712, 282] width 103 height 21
click at [729, 109] on button "Tools" at bounding box center [712, 112] width 103 height 22
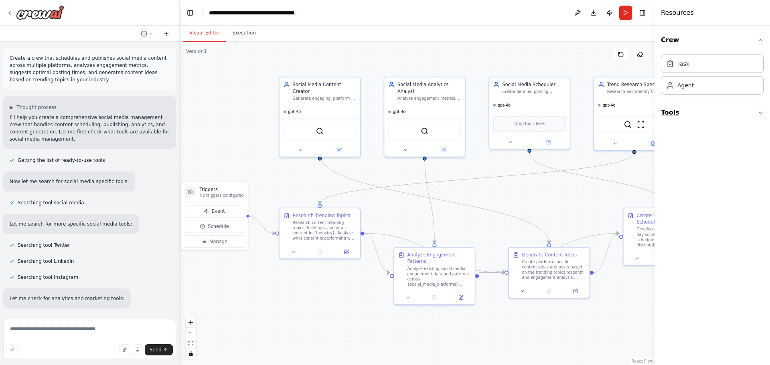
click at [729, 109] on button "Tools" at bounding box center [712, 112] width 103 height 22
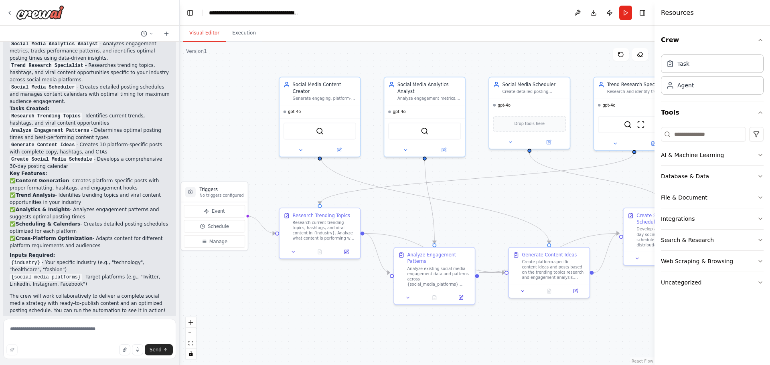
scroll to position [997, 0]
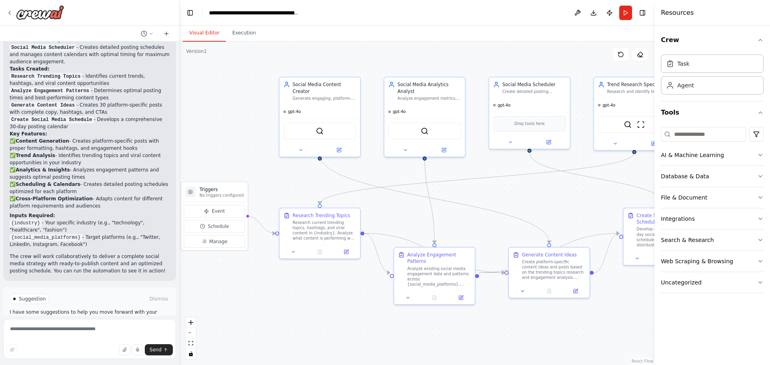
click at [74, 330] on span "Run Automation" at bounding box center [93, 333] width 39 height 6
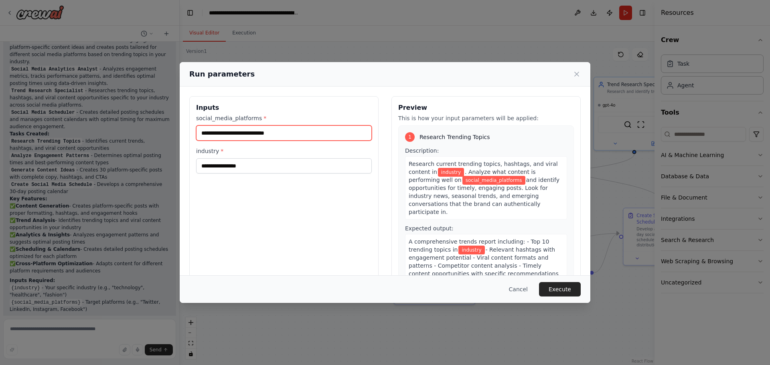
click at [264, 128] on input "social_media_platforms *" at bounding box center [284, 133] width 176 height 15
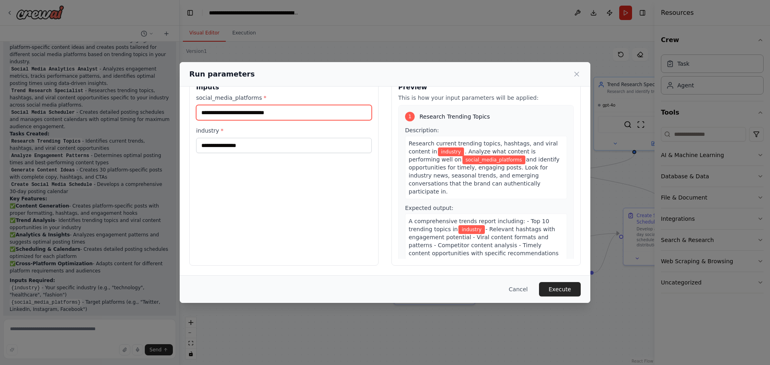
scroll to position [0, 0]
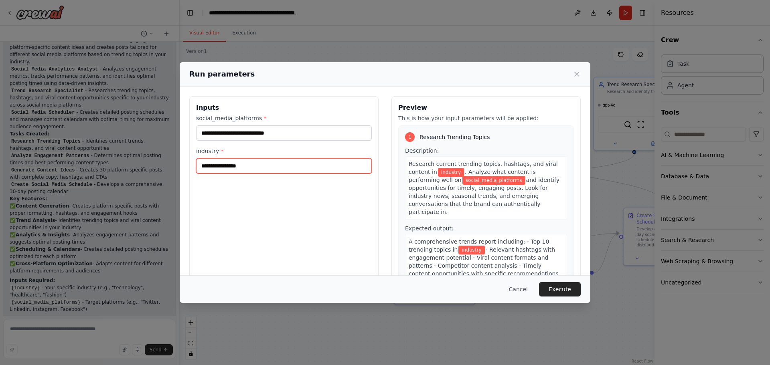
click at [255, 166] on input "industry *" at bounding box center [284, 165] width 176 height 15
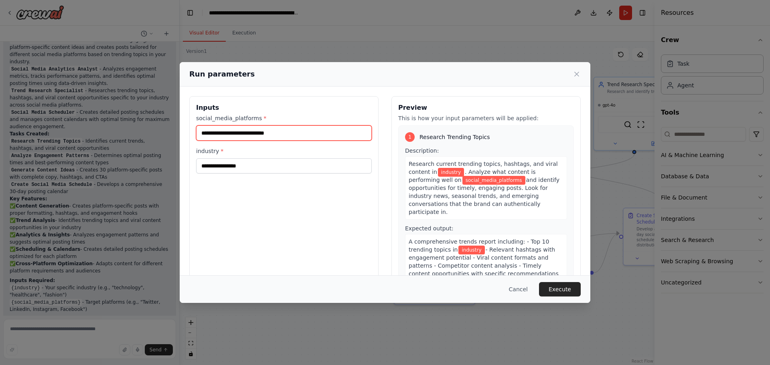
click at [262, 135] on input "social_media_platforms *" at bounding box center [284, 133] width 176 height 15
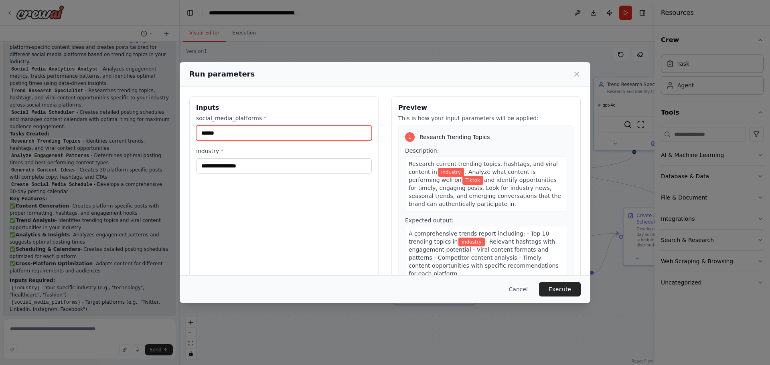
type input "******"
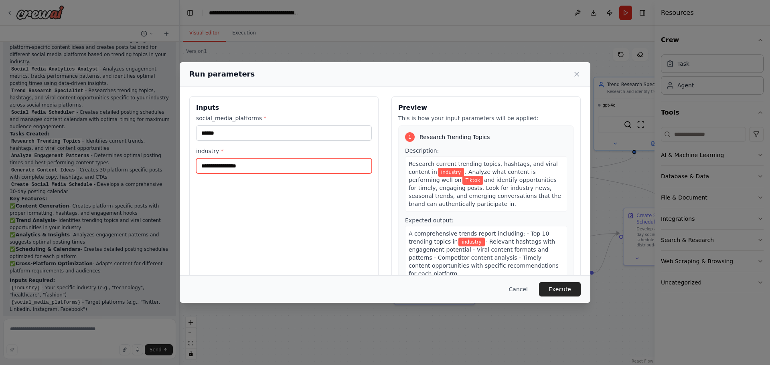
click at [254, 171] on input "industry *" at bounding box center [284, 165] width 176 height 15
type input "**"
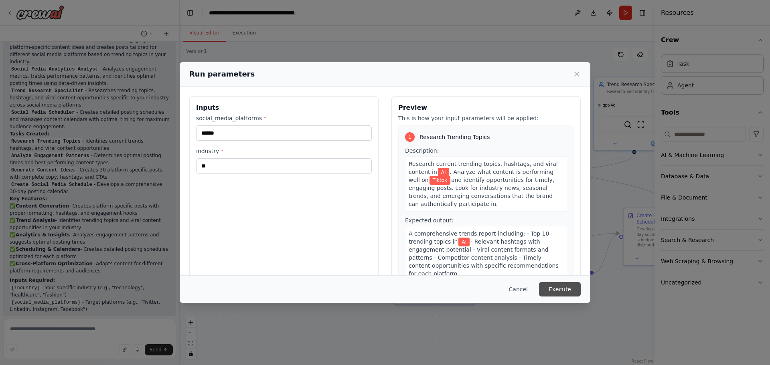
click at [569, 287] on button "Execute" at bounding box center [560, 289] width 42 height 14
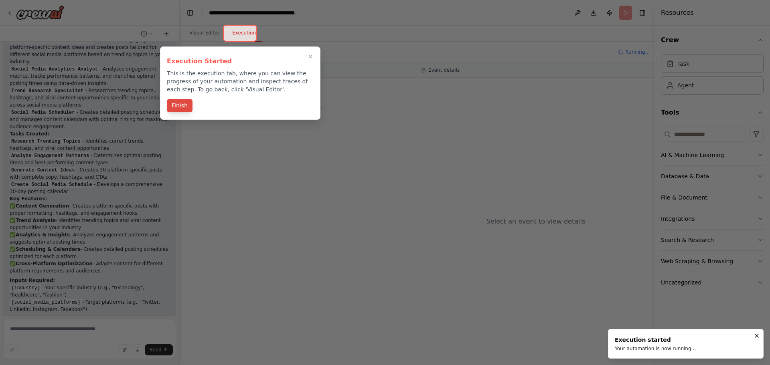
click at [180, 107] on button "Finish" at bounding box center [180, 105] width 26 height 13
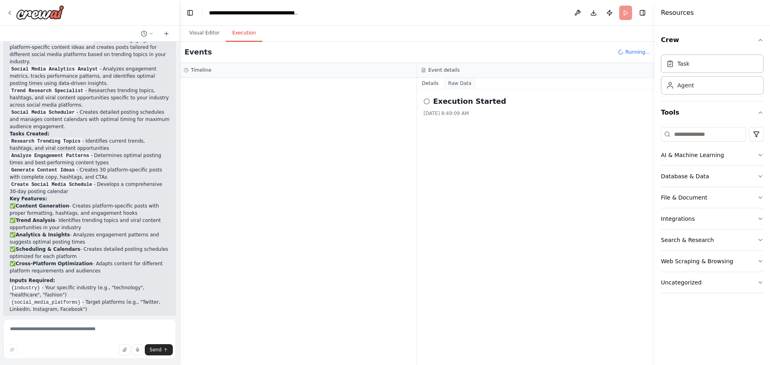
click at [456, 81] on button "Raw Data" at bounding box center [460, 83] width 33 height 11
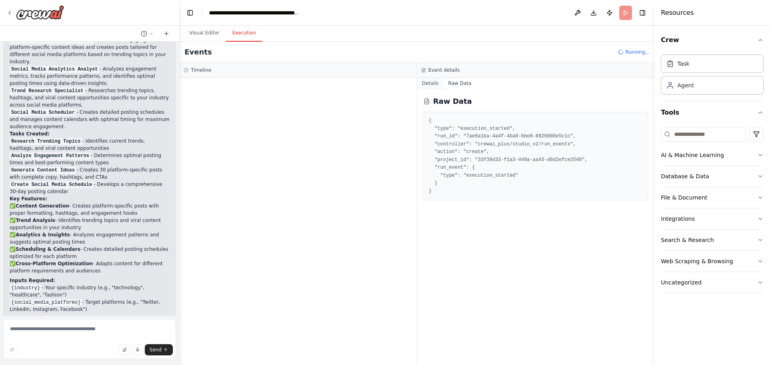
click at [427, 85] on button "Details" at bounding box center [430, 83] width 26 height 11
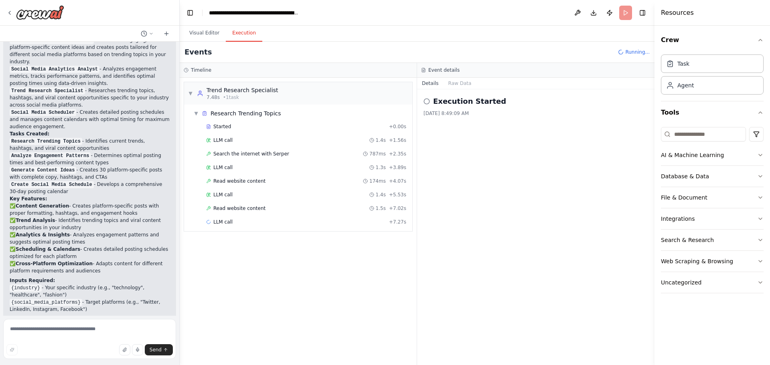
drag, startPoint x: 10, startPoint y: 245, endPoint x: 132, endPoint y: 276, distance: 126.5
click at [132, 276] on div "Perfect! I've created a comprehensive social media management crew that handles…" at bounding box center [90, 172] width 160 height 334
click at [132, 299] on li "{social_media_platforms} - Target platforms (e.g., "Twitter, LinkedIn, Instagra…" at bounding box center [90, 306] width 160 height 14
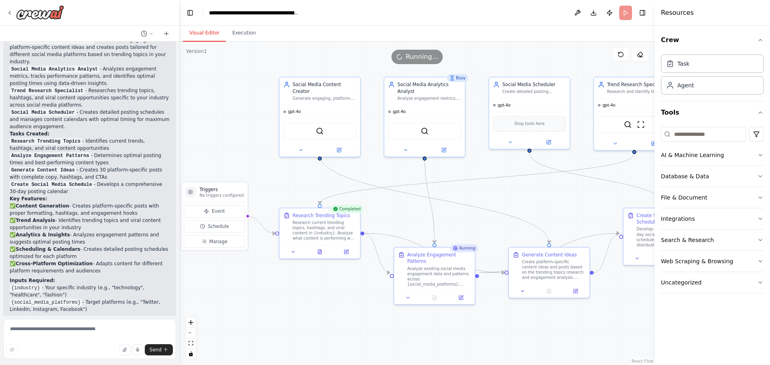
click at [203, 34] on button "Visual Editor" at bounding box center [204, 33] width 43 height 17
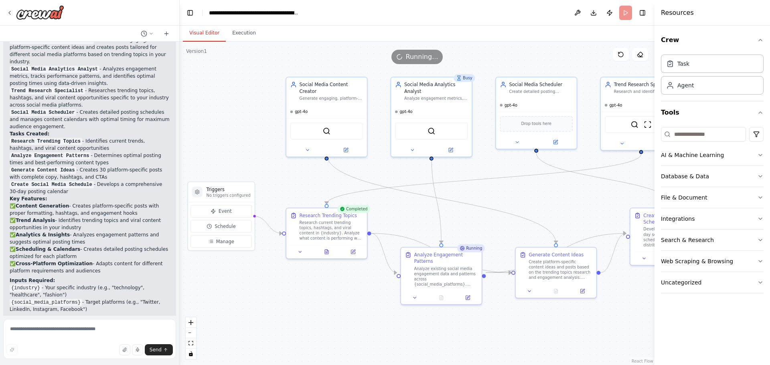
drag, startPoint x: 268, startPoint y: 141, endPoint x: 275, endPoint y: 141, distance: 6.8
click at [275, 141] on div ".deletable-edge-delete-btn { width: 20px; height: 20px; border: 0px solid #ffff…" at bounding box center [417, 204] width 475 height 324
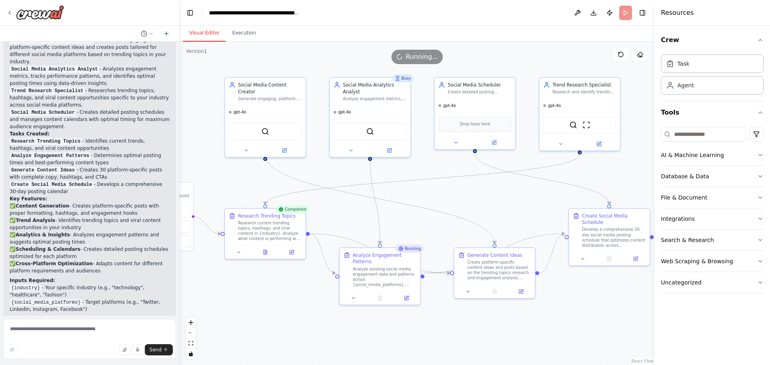
drag, startPoint x: 275, startPoint y: 141, endPoint x: 213, endPoint y: 142, distance: 61.4
click at [213, 142] on div ".deletable-edge-delete-btn { width: 20px; height: 20px; border: 0px solid #ffff…" at bounding box center [417, 204] width 475 height 324
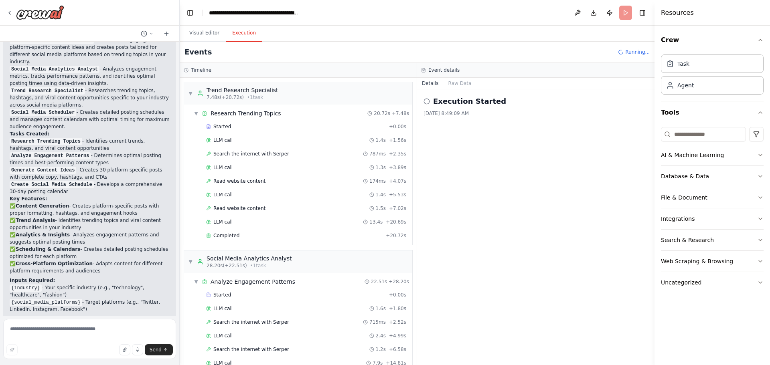
click at [239, 33] on button "Execution" at bounding box center [244, 33] width 36 height 17
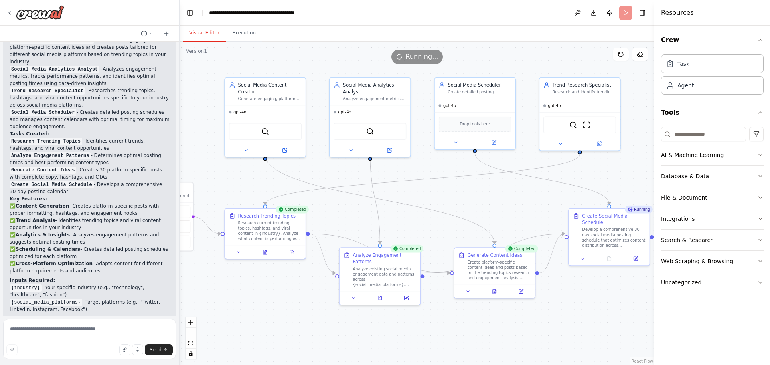
click at [205, 34] on button "Visual Editor" at bounding box center [204, 33] width 43 height 17
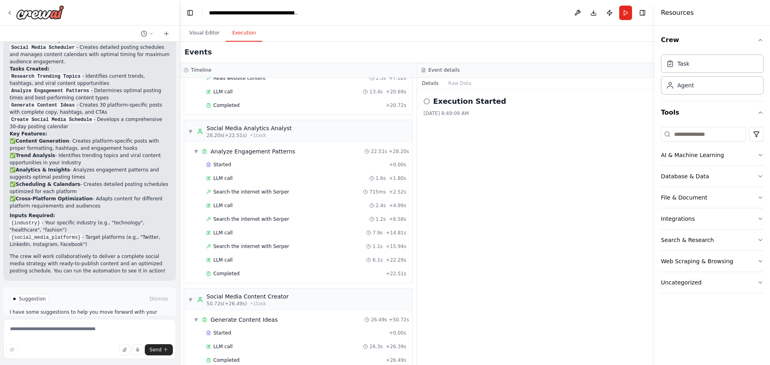
click at [244, 36] on button "Execution" at bounding box center [244, 33] width 36 height 17
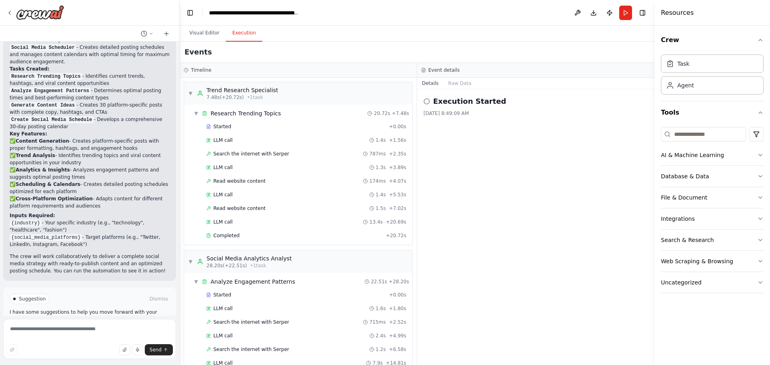
scroll to position [231, 0]
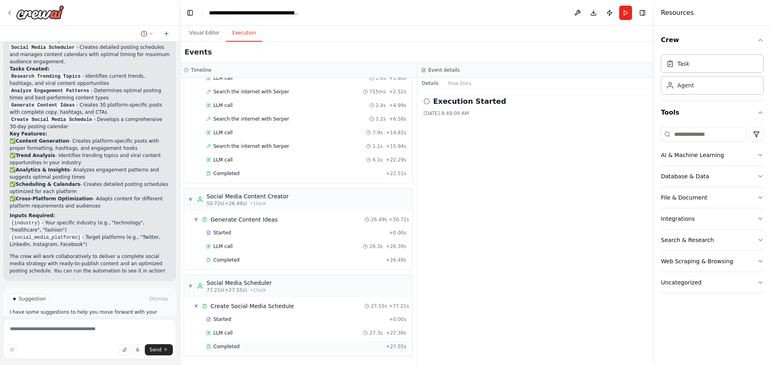
click at [240, 345] on div "Completed" at bounding box center [294, 347] width 176 height 6
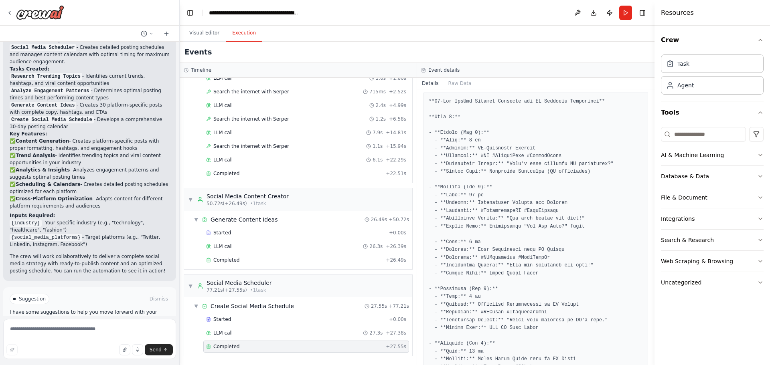
scroll to position [0, 0]
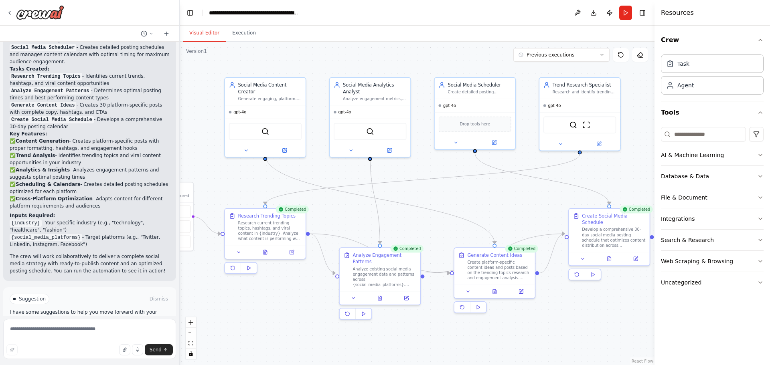
click at [208, 37] on button "Visual Editor" at bounding box center [204, 33] width 43 height 17
drag, startPoint x: 447, startPoint y: 180, endPoint x: 515, endPoint y: 216, distance: 76.8
click at [515, 216] on div ".deletable-edge-delete-btn { width: 20px; height: 20px; border: 0px solid #ffff…" at bounding box center [417, 204] width 475 height 324
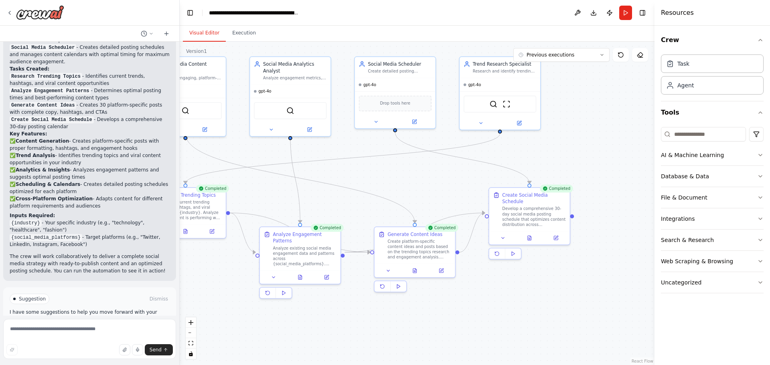
drag, startPoint x: 531, startPoint y: 201, endPoint x: 452, endPoint y: 180, distance: 82.3
click at [452, 180] on div ".deletable-edge-delete-btn { width: 20px; height: 20px; border: 0px solid #ffff…" at bounding box center [417, 204] width 475 height 324
click at [578, 56] on button "Previous executions" at bounding box center [561, 55] width 96 height 14
click at [588, 114] on div ".deletable-edge-delete-btn { width: 20px; height: 20px; border: 0px solid #ffff…" at bounding box center [417, 204] width 475 height 324
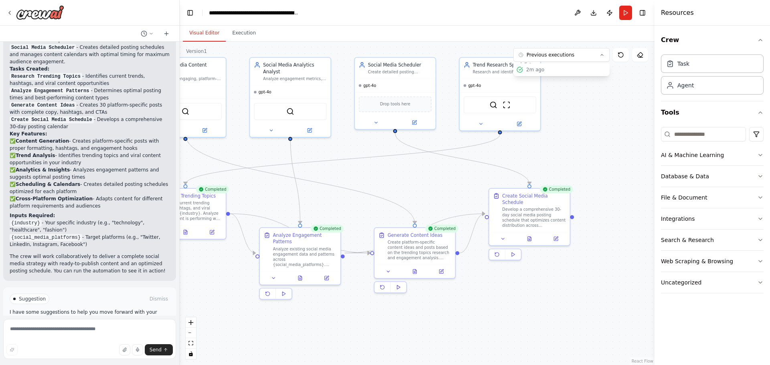
click at [588, 114] on div ".deletable-edge-delete-btn { width: 20px; height: 20px; border: 0px solid #ffff…" at bounding box center [417, 204] width 475 height 324
click at [582, 55] on button "Previous executions" at bounding box center [561, 55] width 96 height 14
click at [590, 136] on div ".deletable-edge-delete-btn { width: 20px; height: 20px; border: 0px solid #ffff…" at bounding box center [417, 204] width 475 height 324
